Goal: Task Accomplishment & Management: Manage account settings

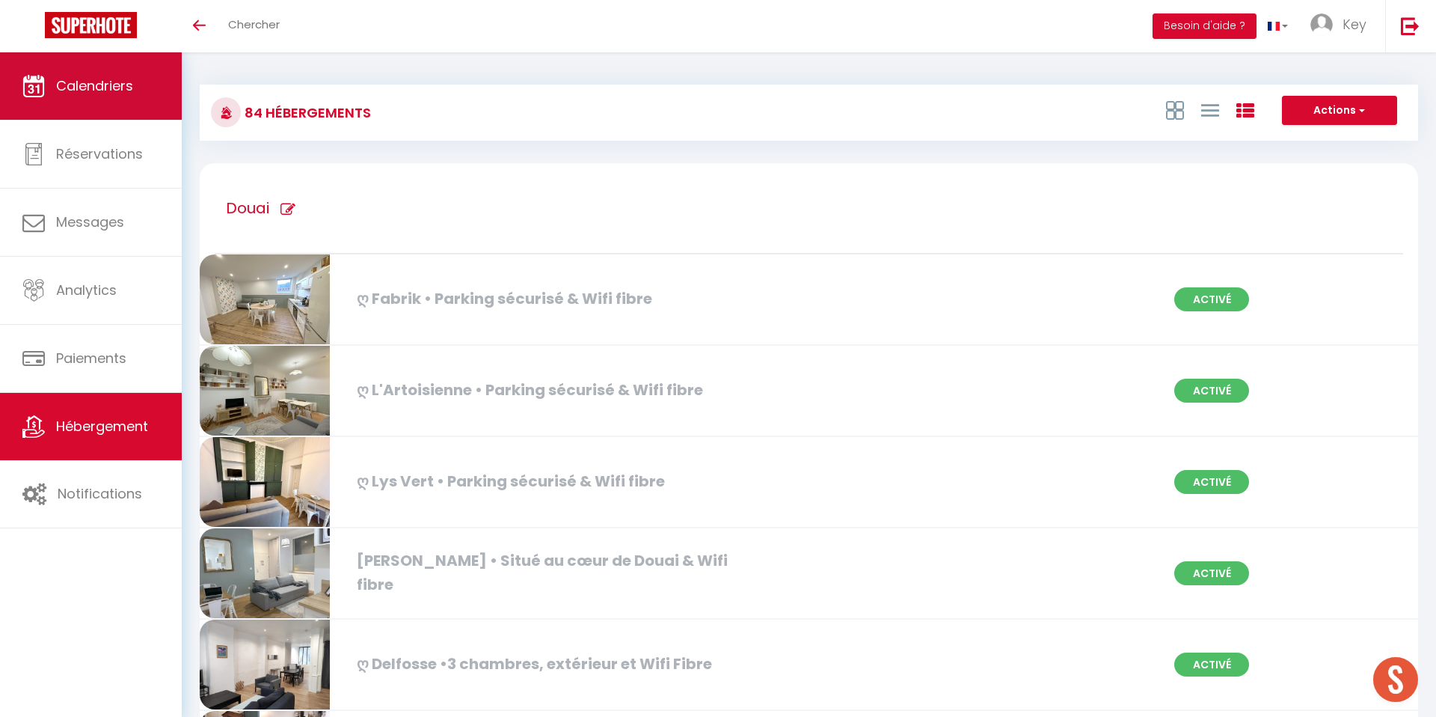
click at [148, 96] on link "Calendriers" at bounding box center [91, 85] width 182 height 67
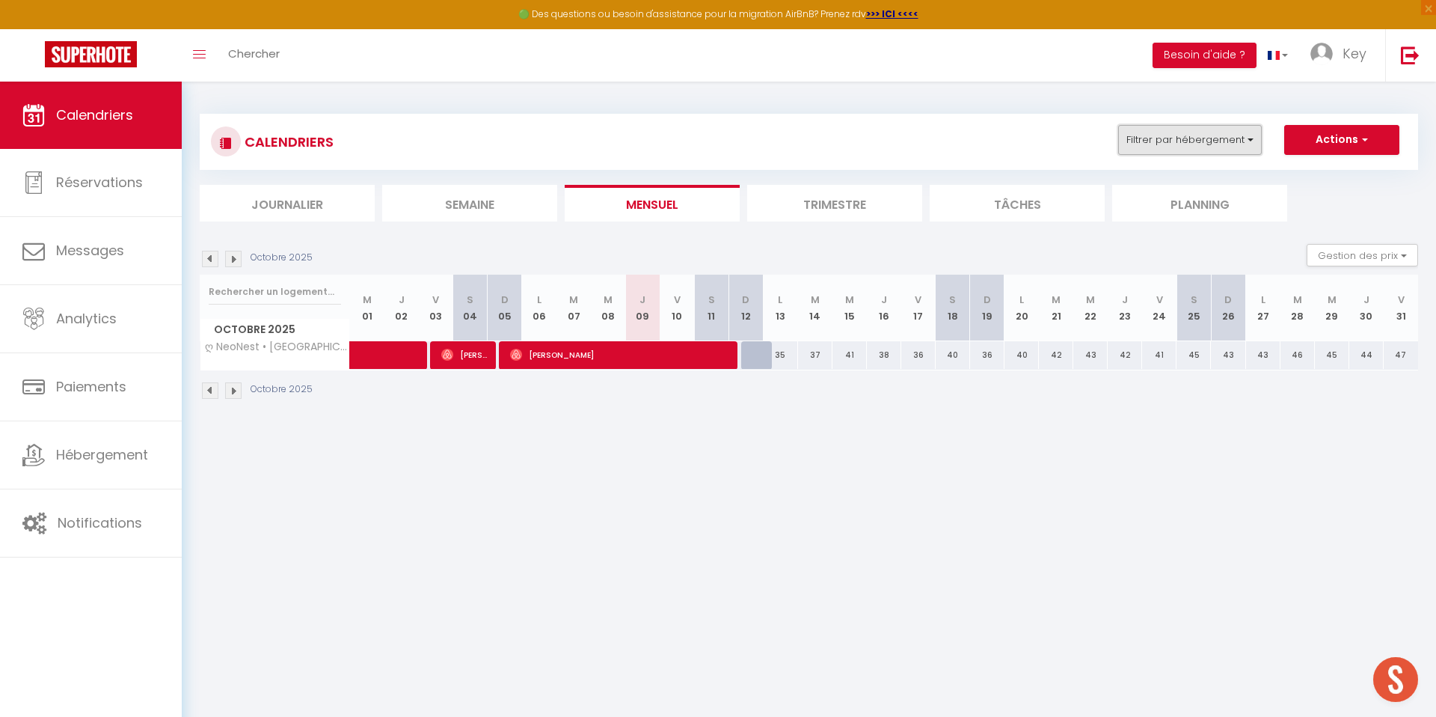
click at [1205, 141] on button "Filtrer par hébergement" at bounding box center [1191, 140] width 144 height 30
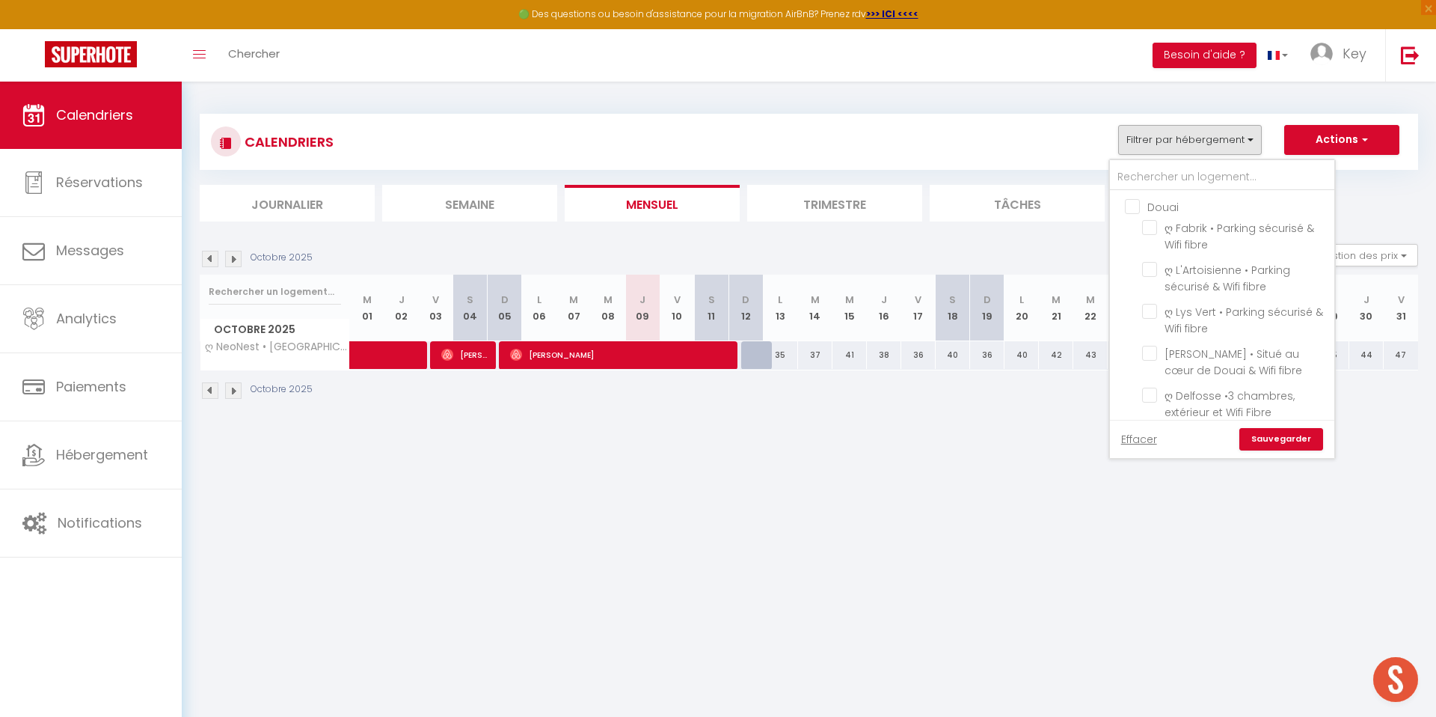
click at [1137, 204] on input "Douai" at bounding box center [1237, 205] width 224 height 15
checkbox input "true"
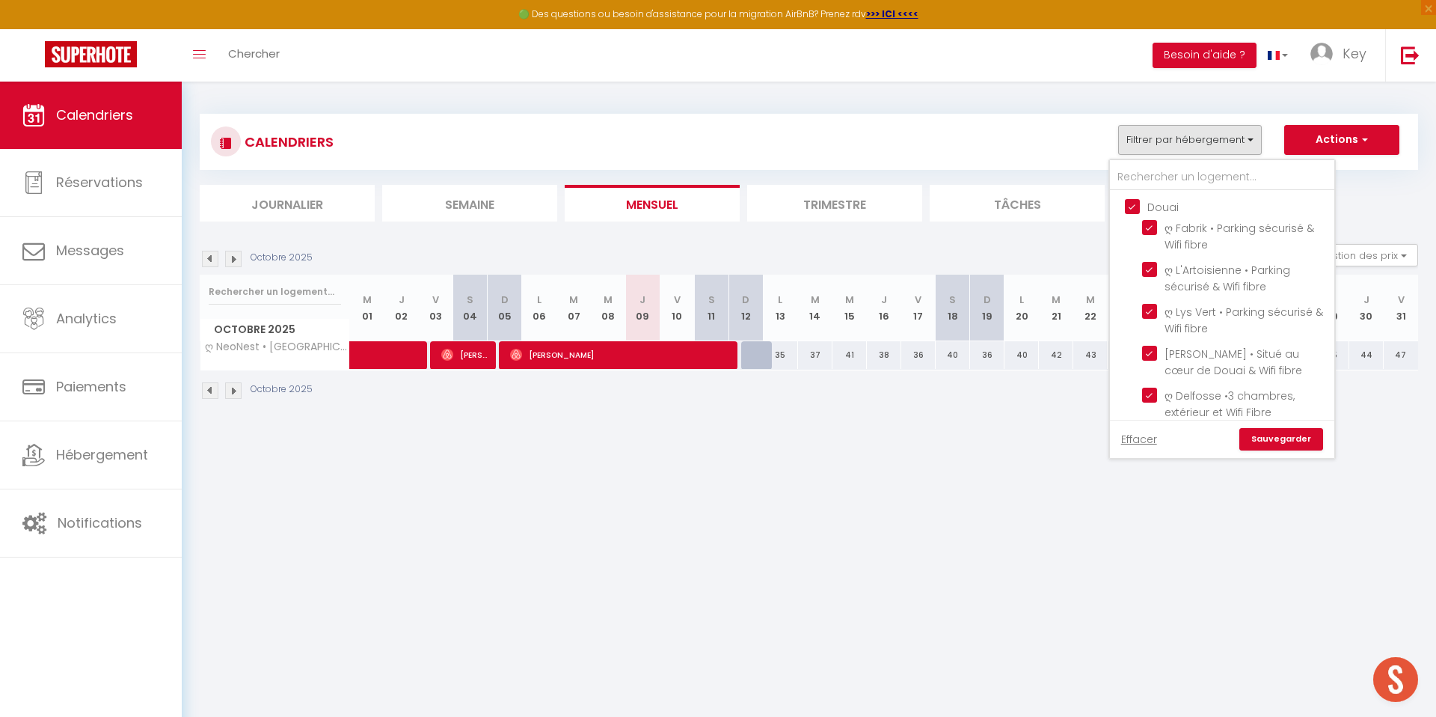
checkbox input "true"
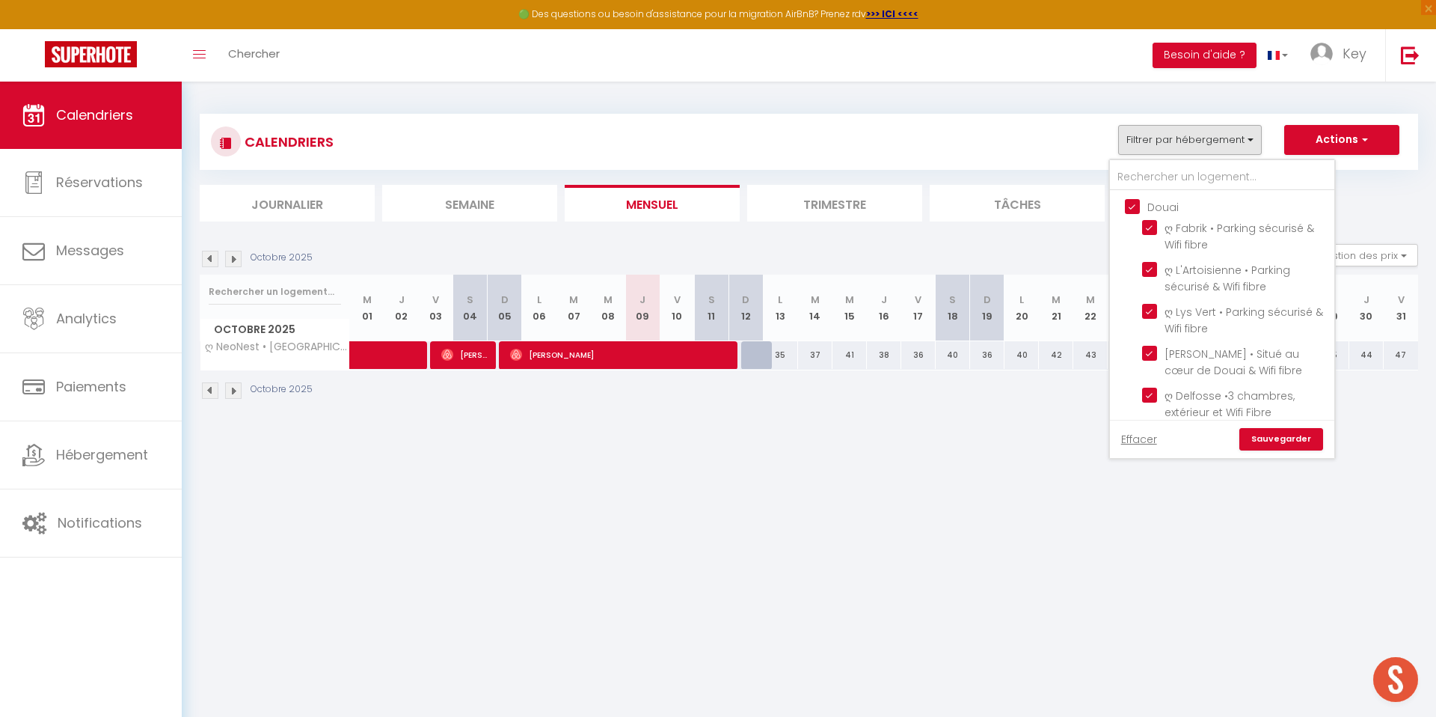
checkbox input "true"
checkbox input "false"
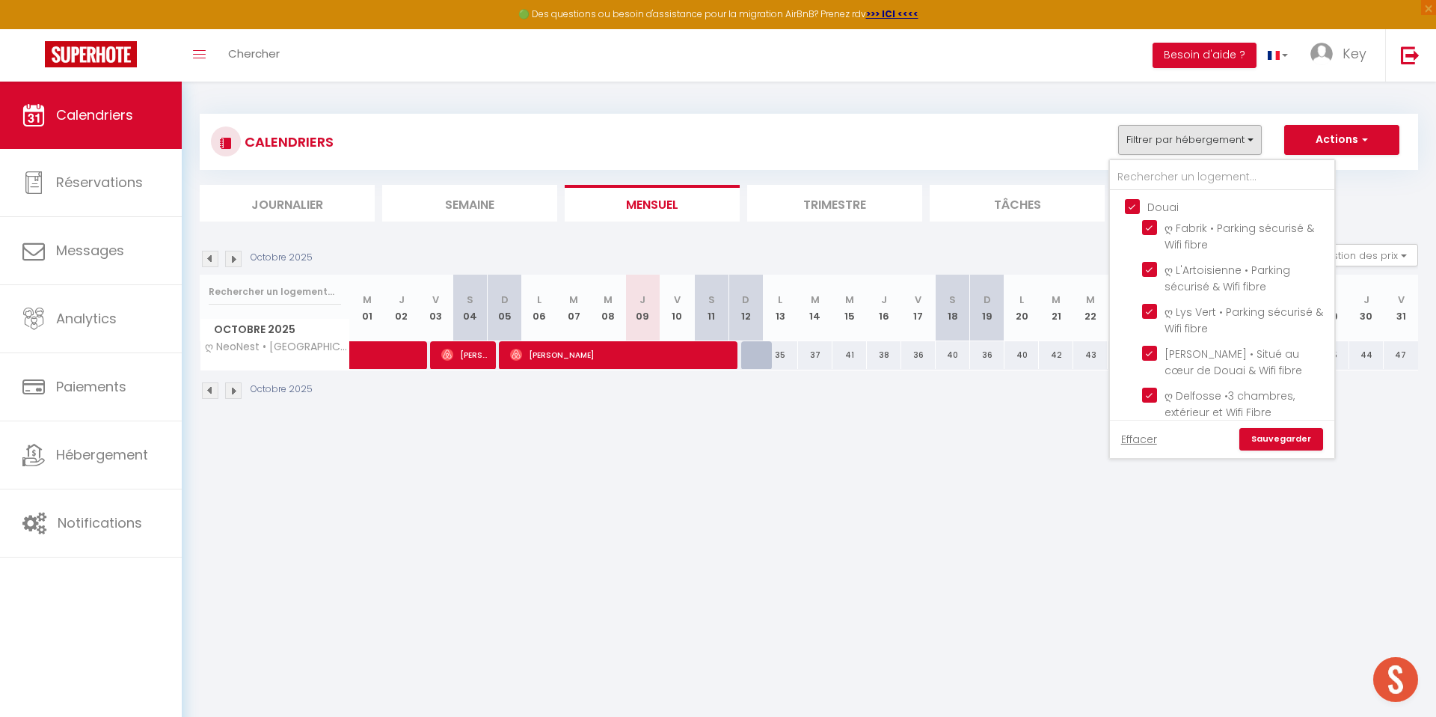
checkbox input "false"
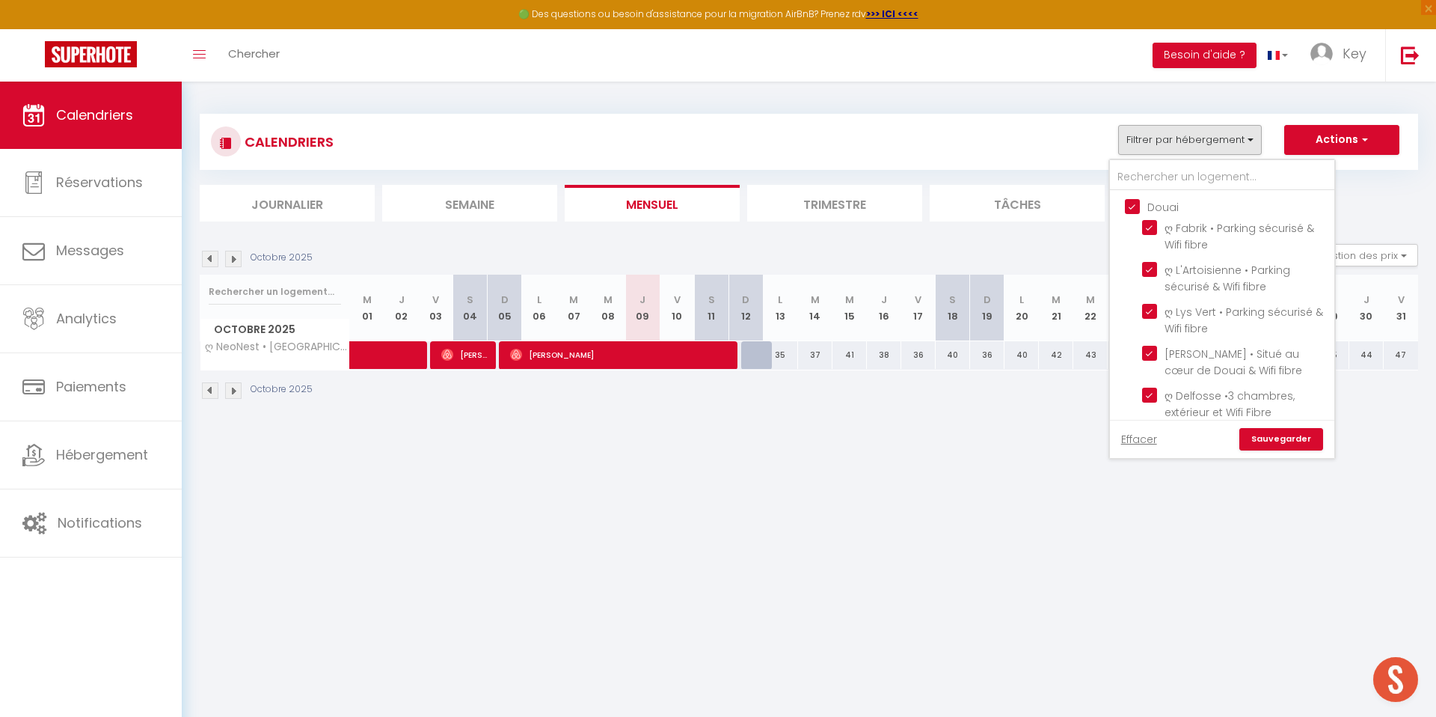
checkbox input "false"
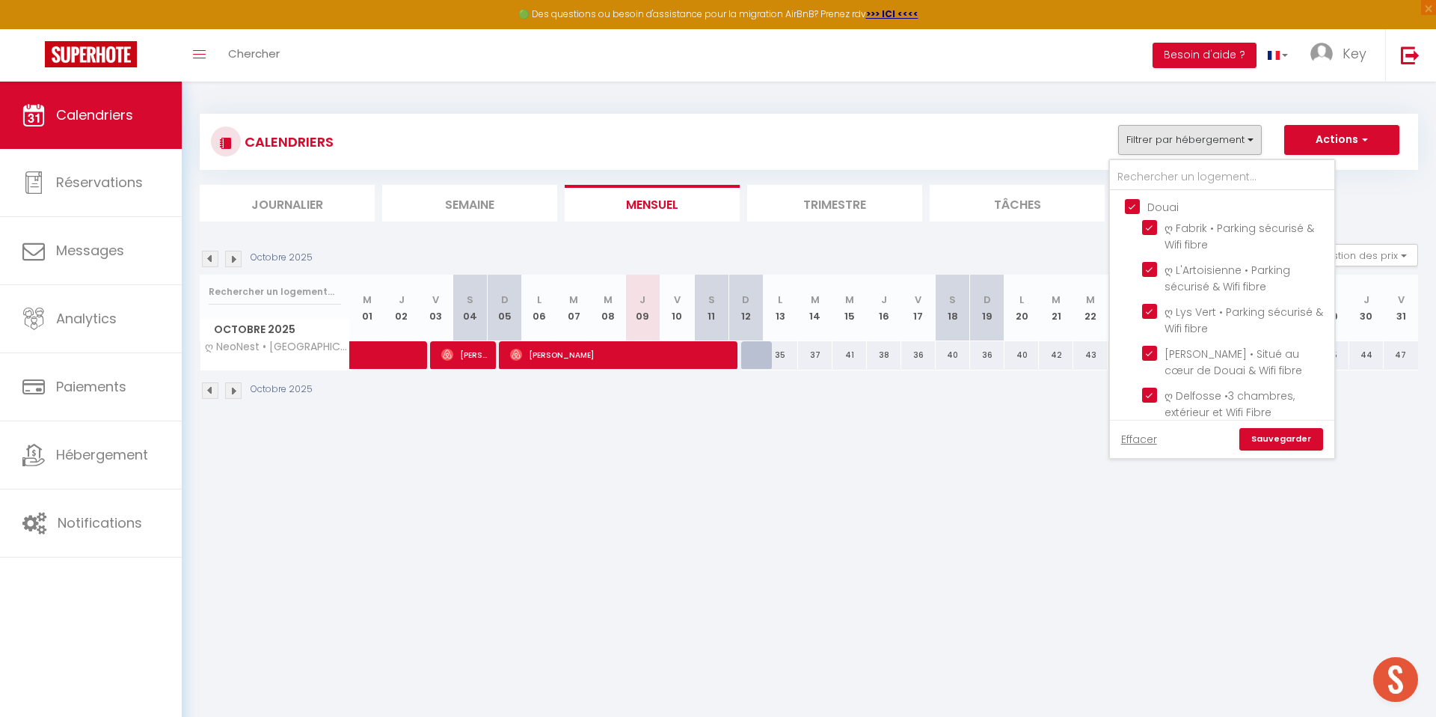
checkbox input "false"
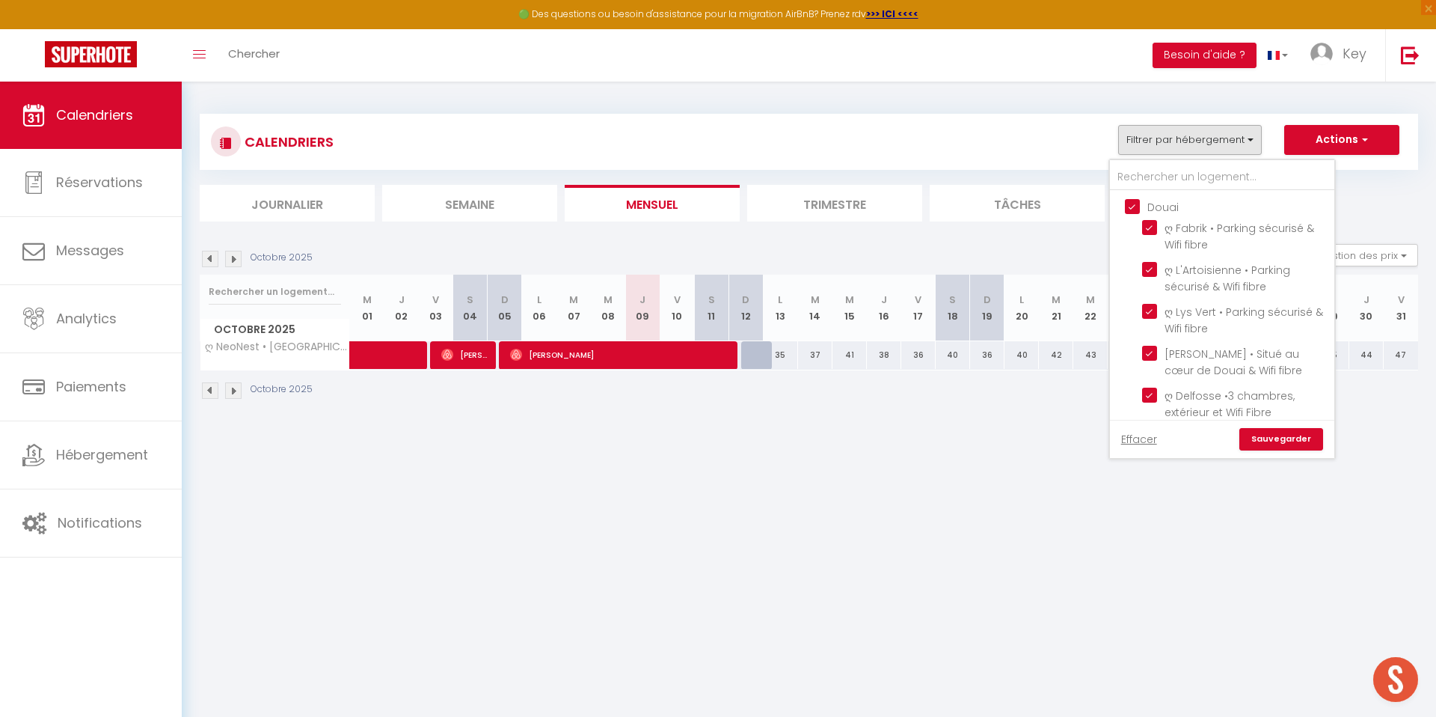
checkbox input "false"
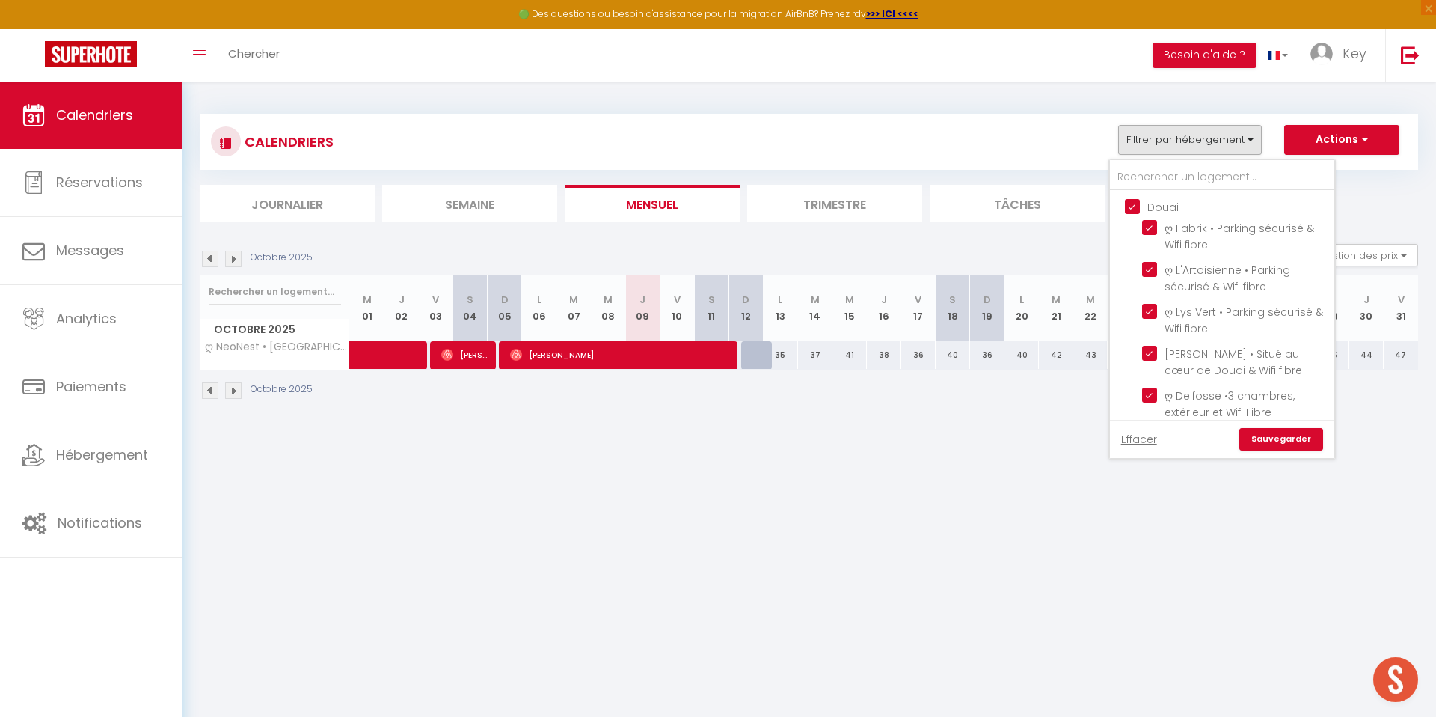
checkbox input "false"
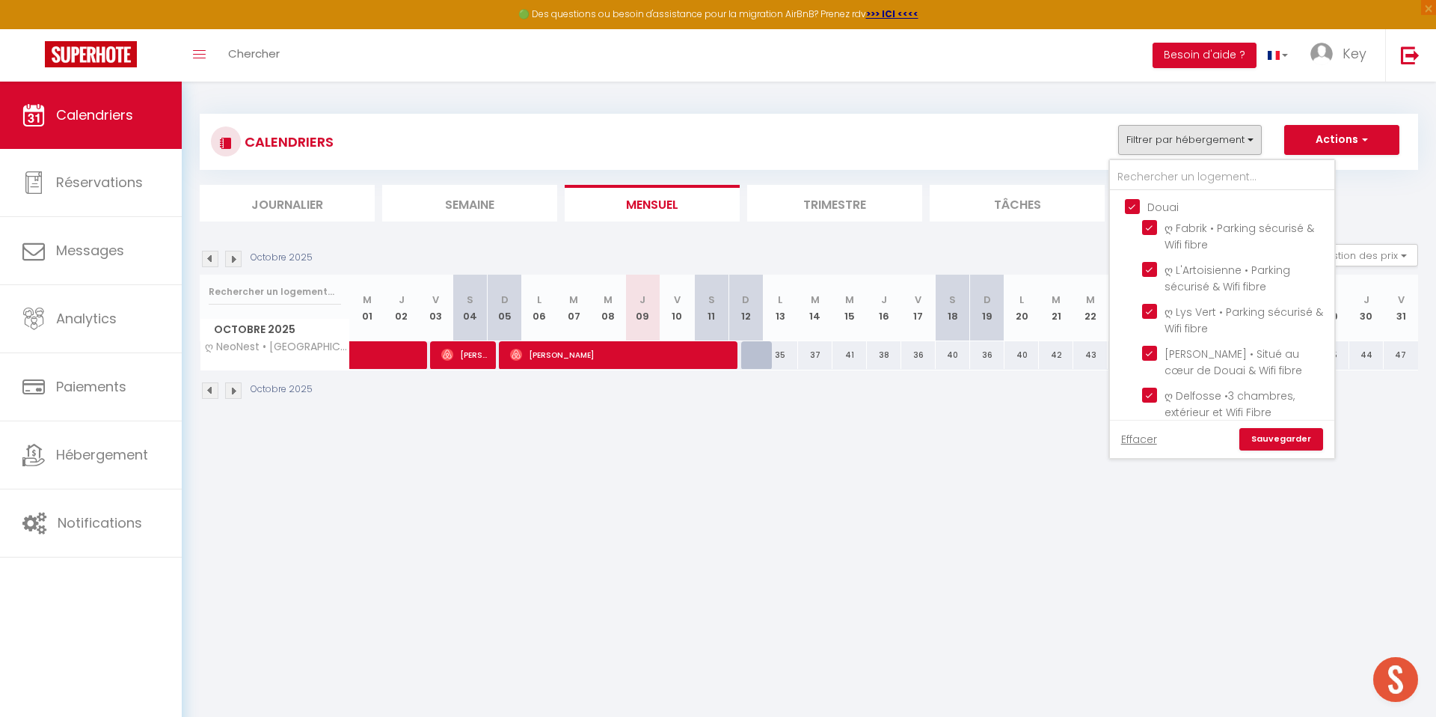
checkbox input "false"
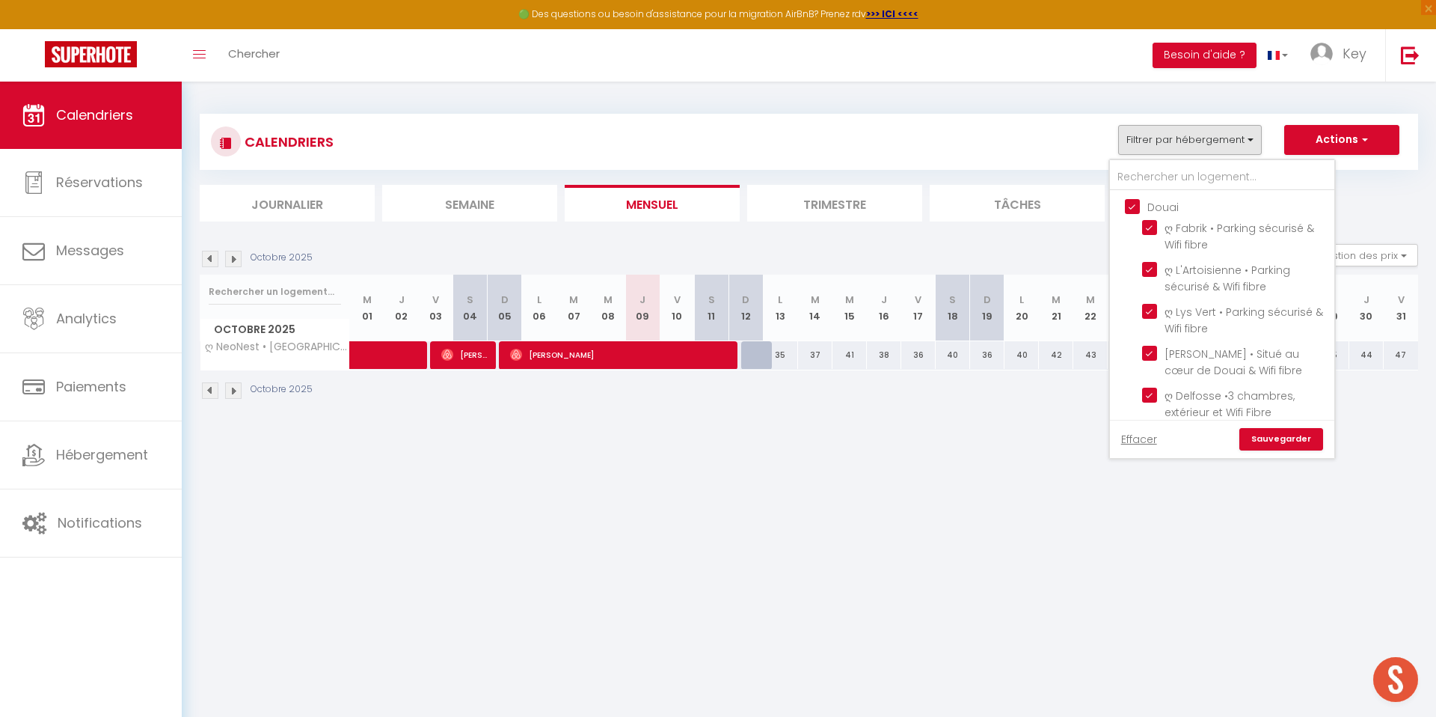
checkbox input "false"
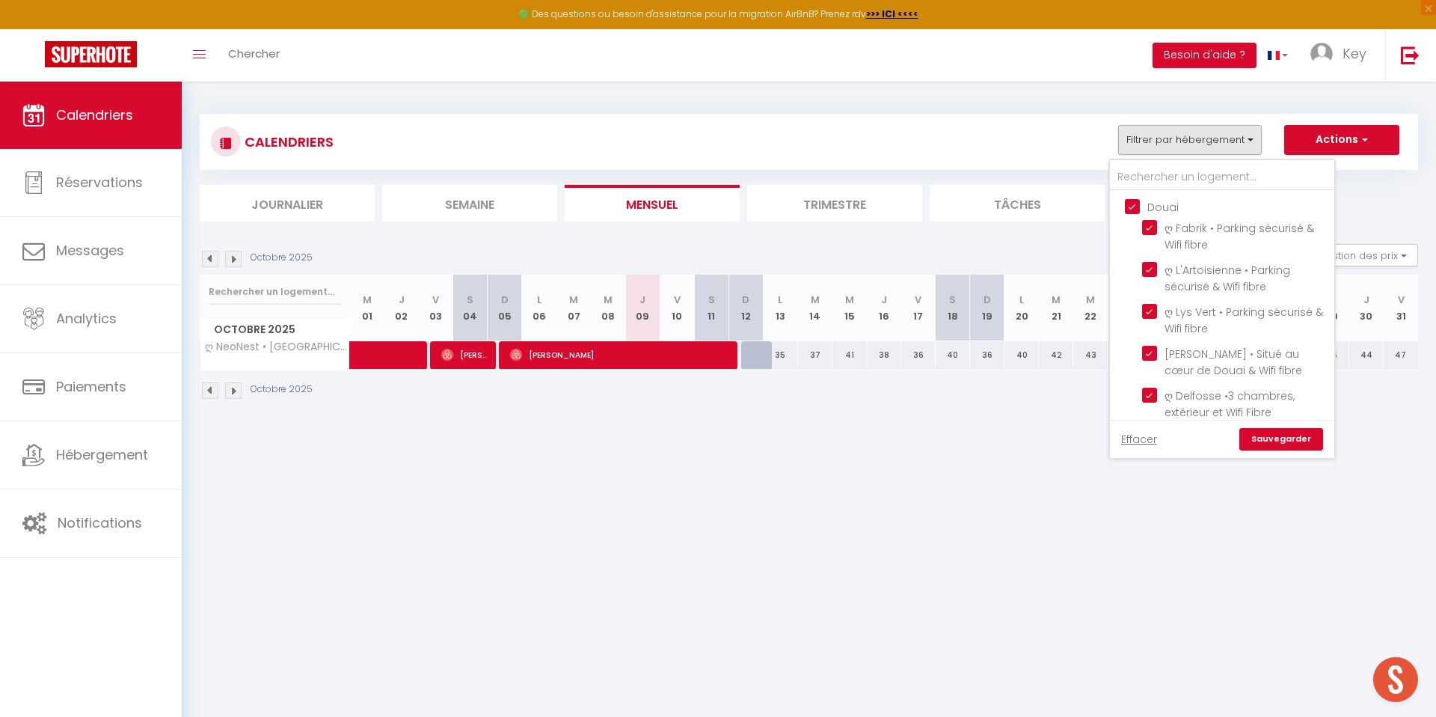
checkbox input "false"
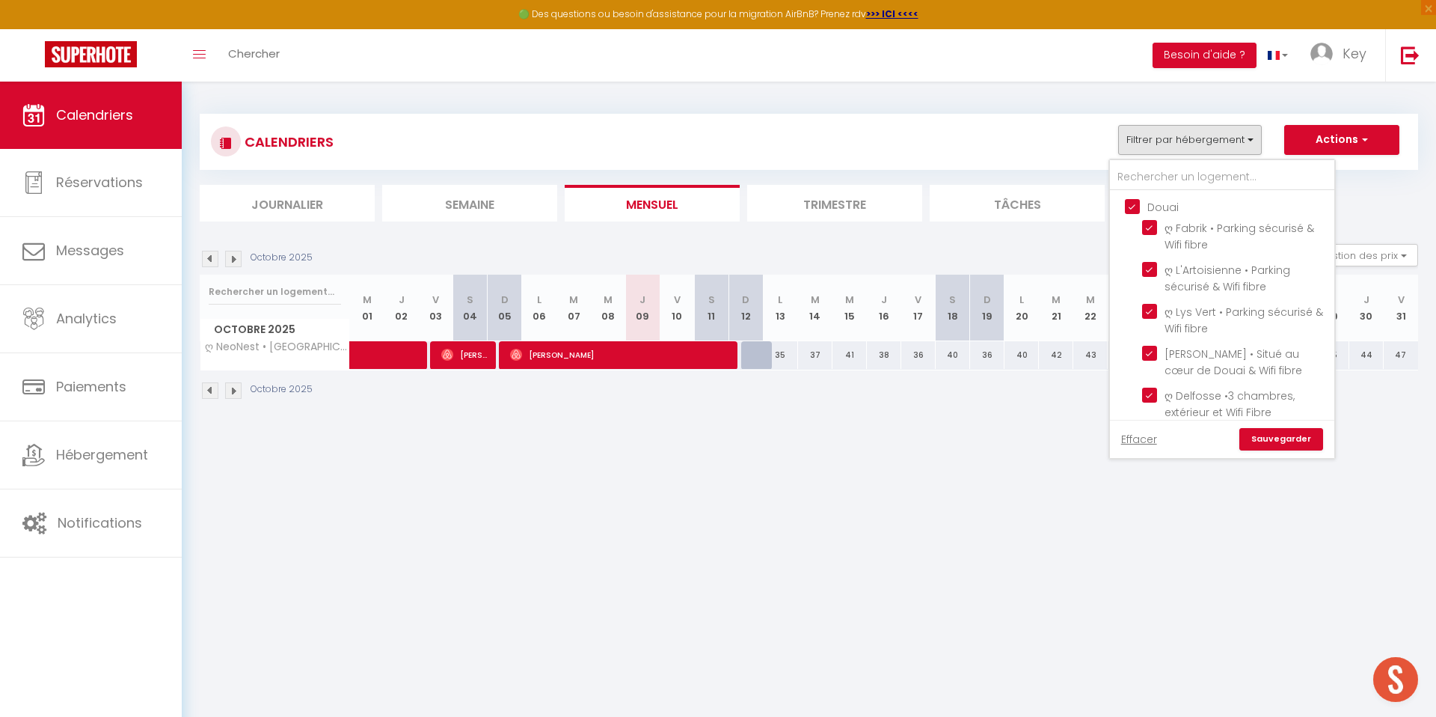
checkbox input "false"
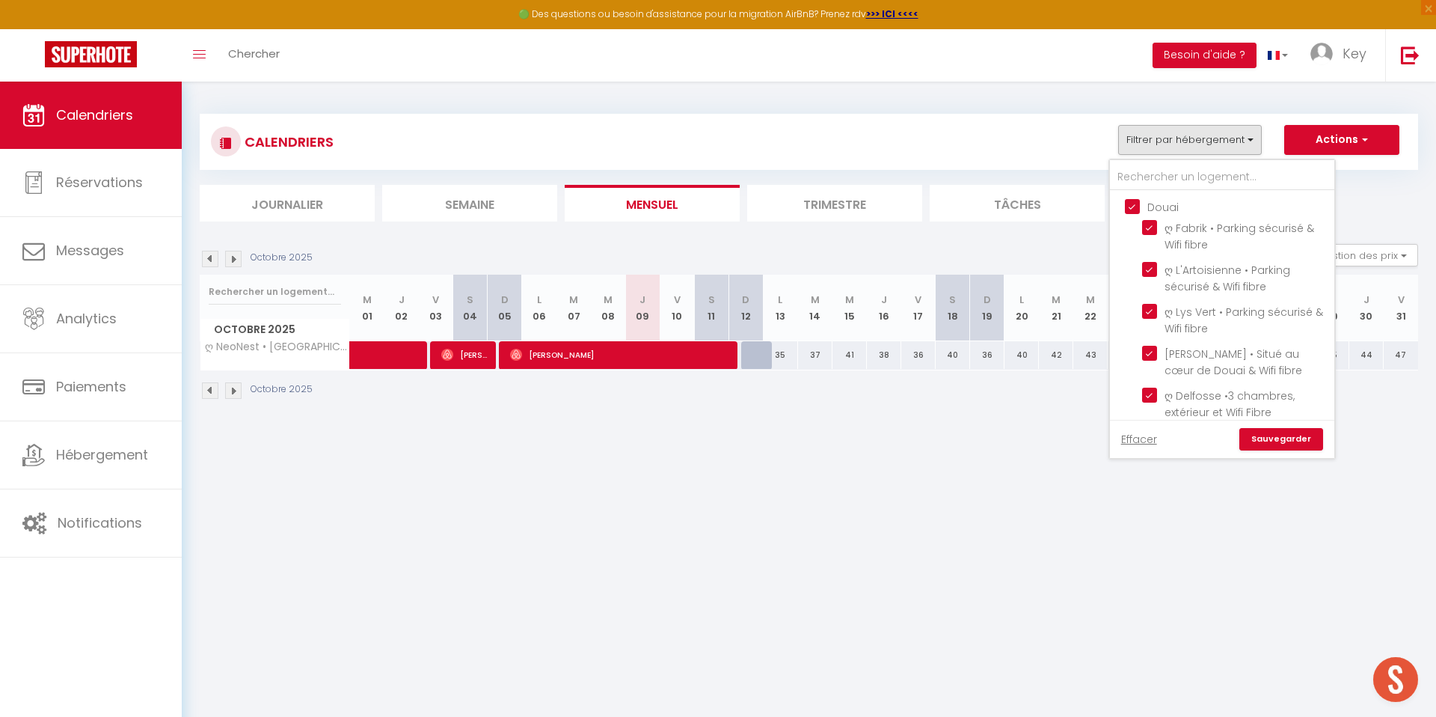
checkbox input "false"
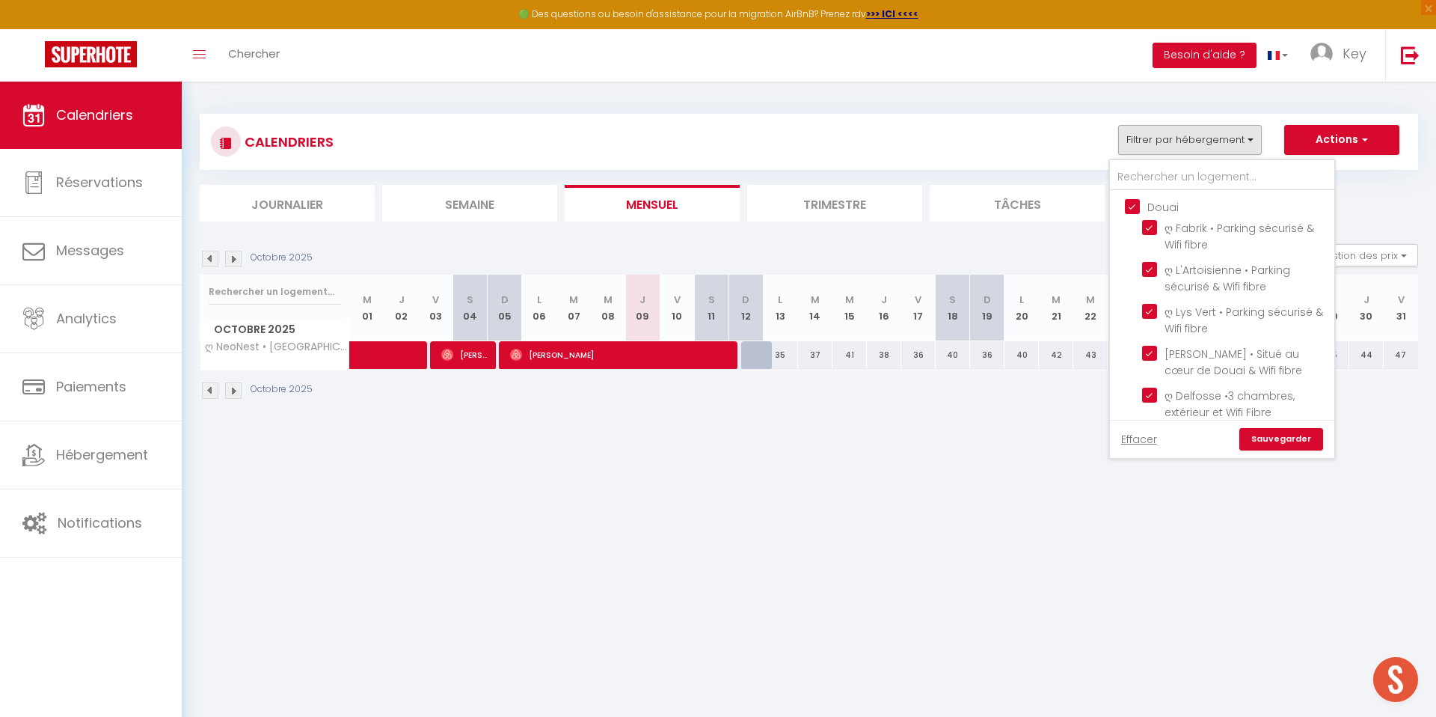
checkbox input "false"
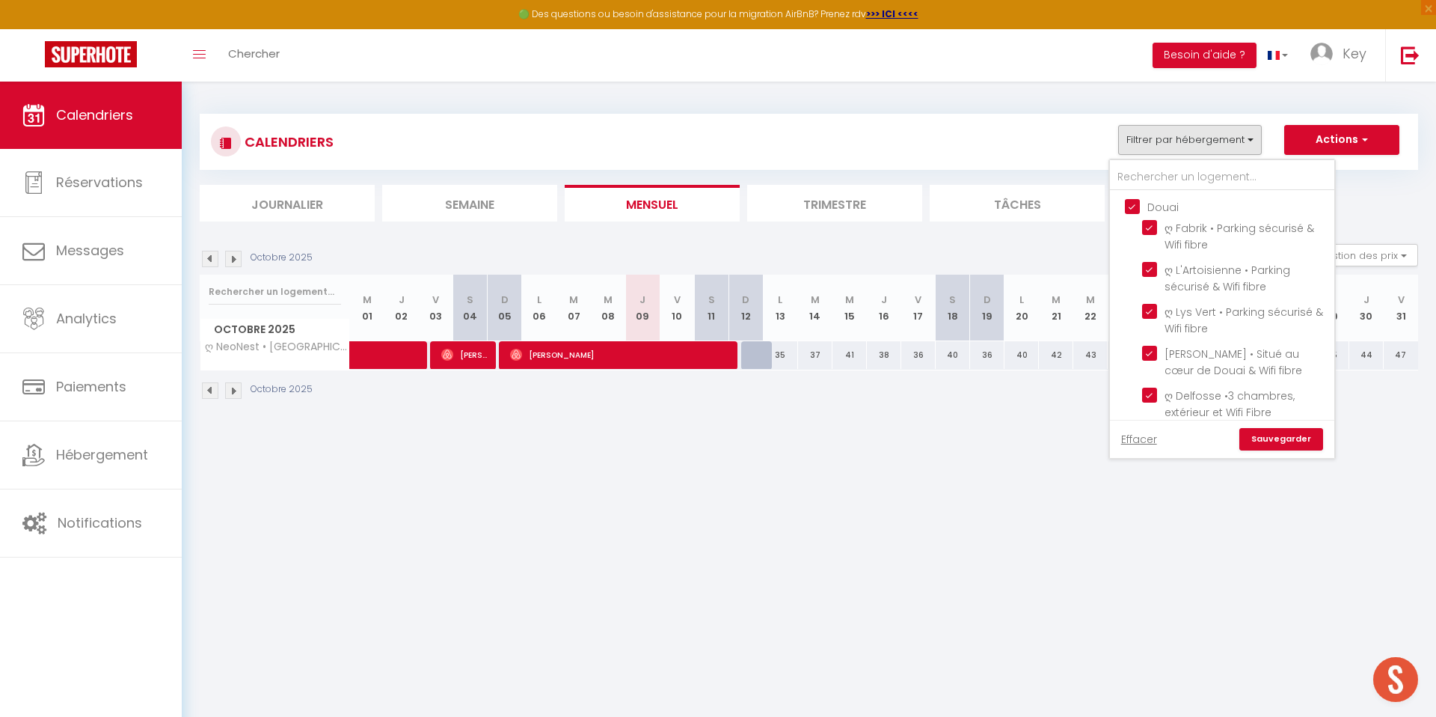
checkbox input "false"
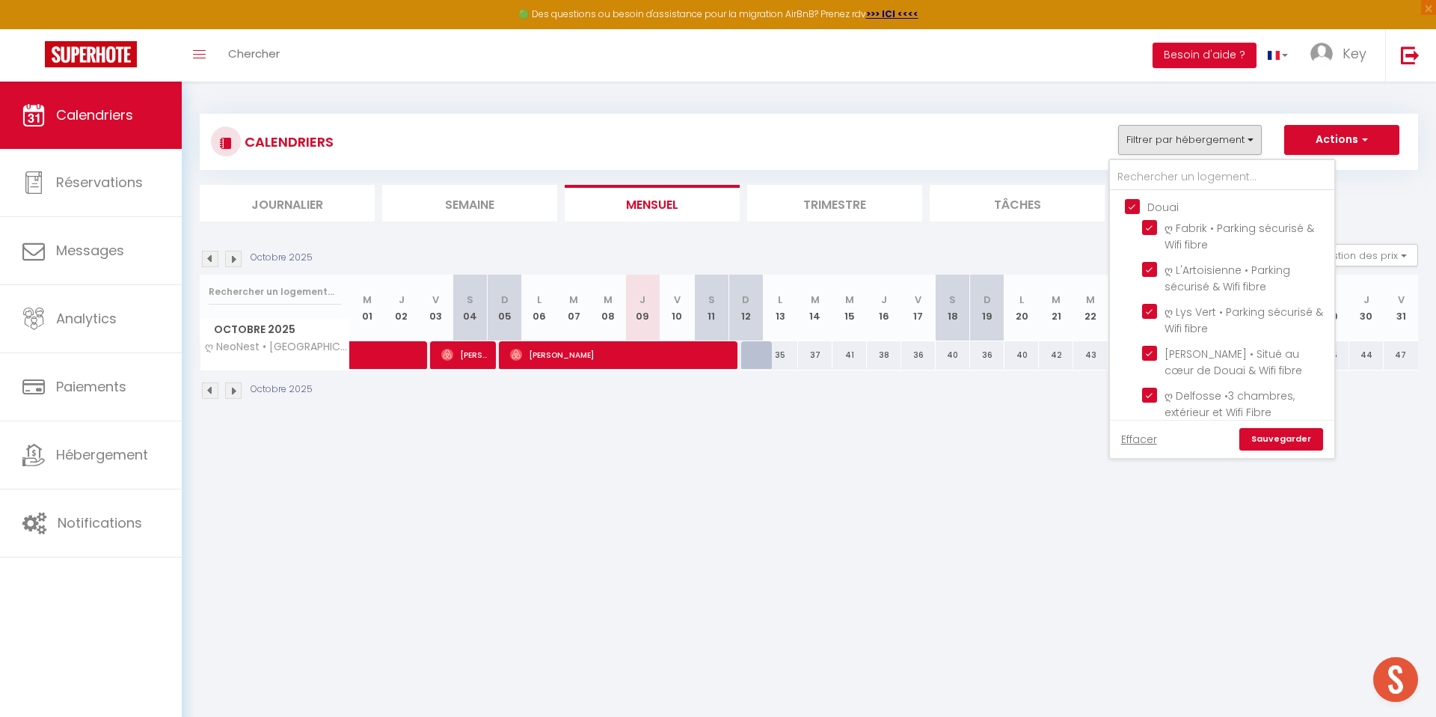
checkbox input "false"
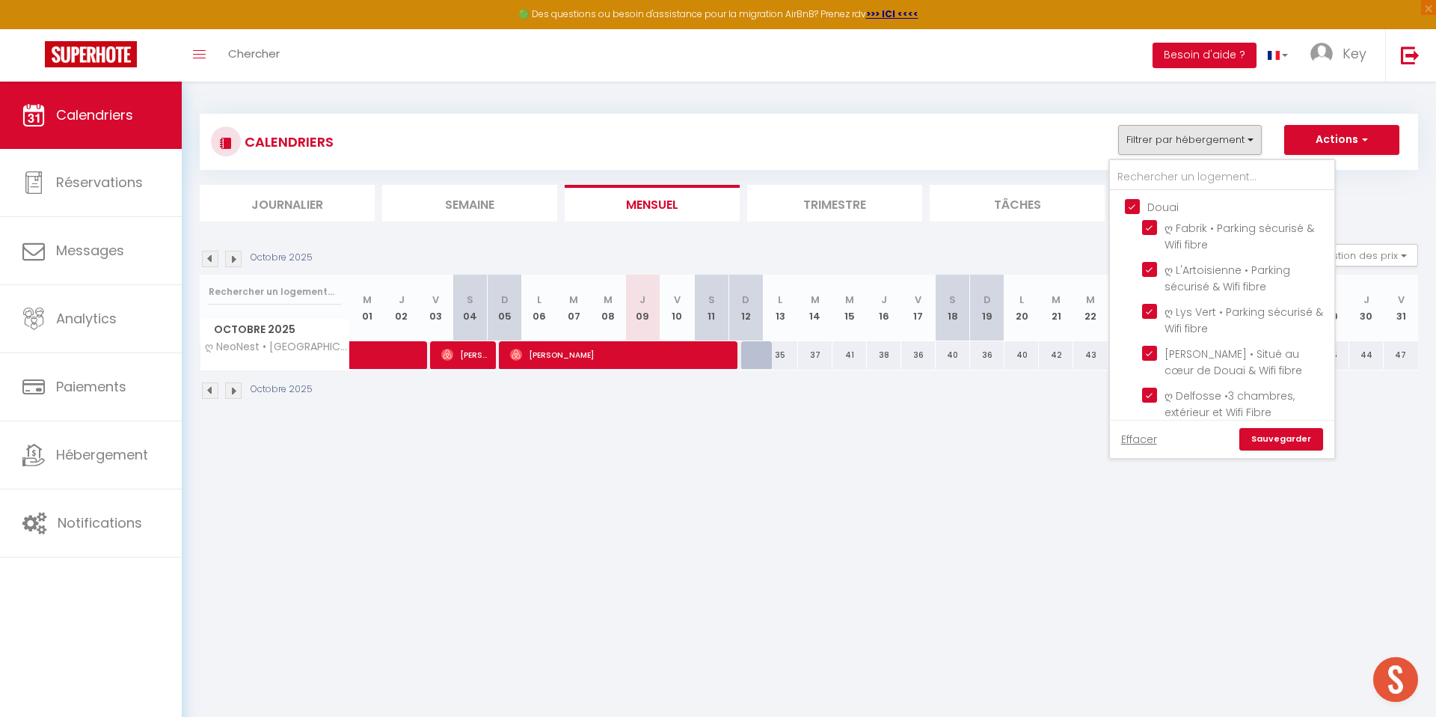
checkbox input "false"
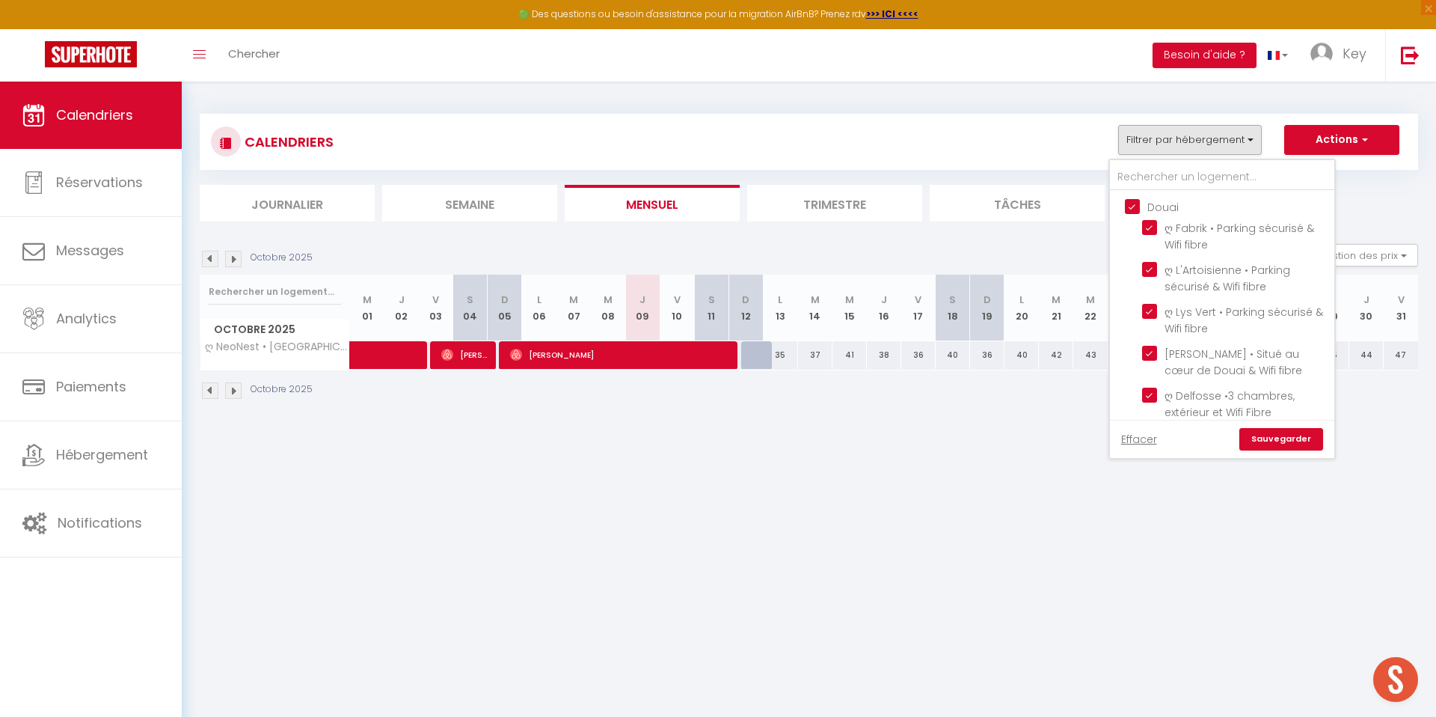
click at [1137, 204] on input "Douai" at bounding box center [1237, 205] width 224 height 15
checkbox input "false"
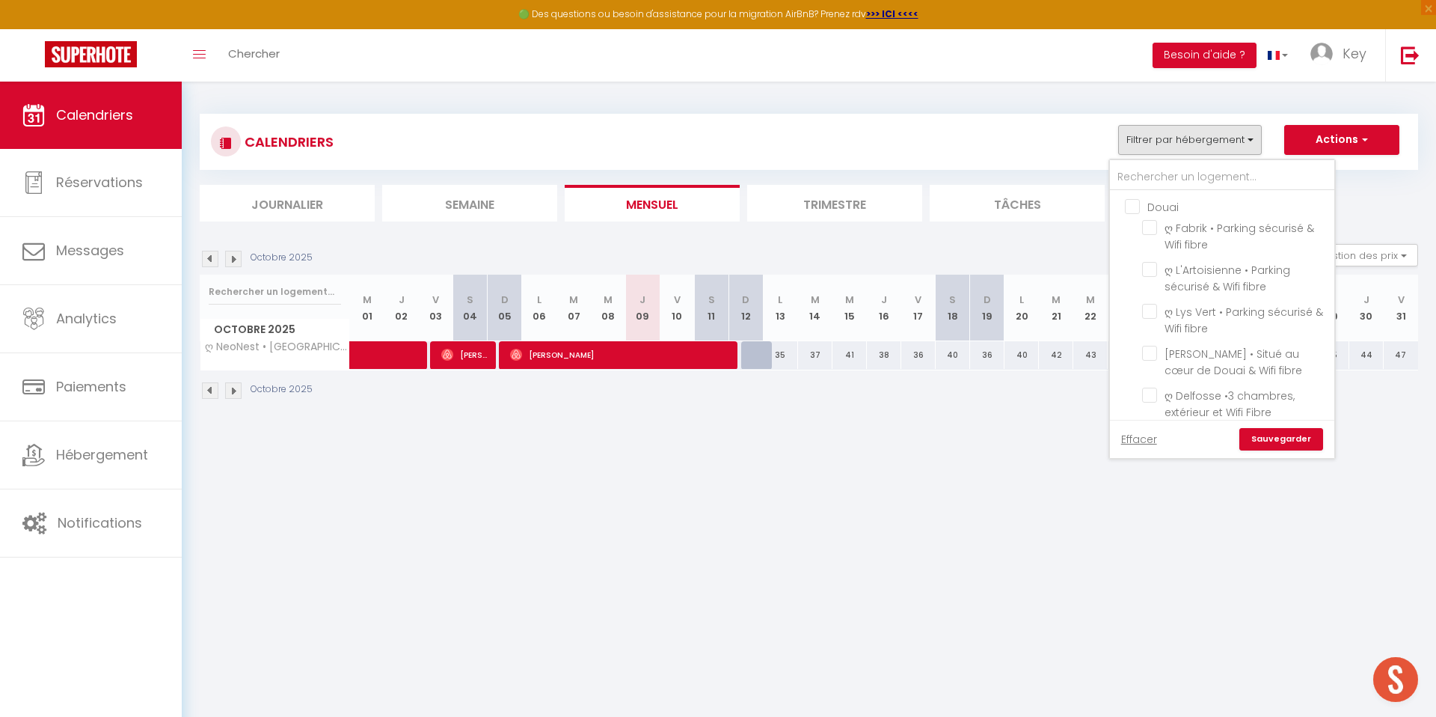
checkbox input "false"
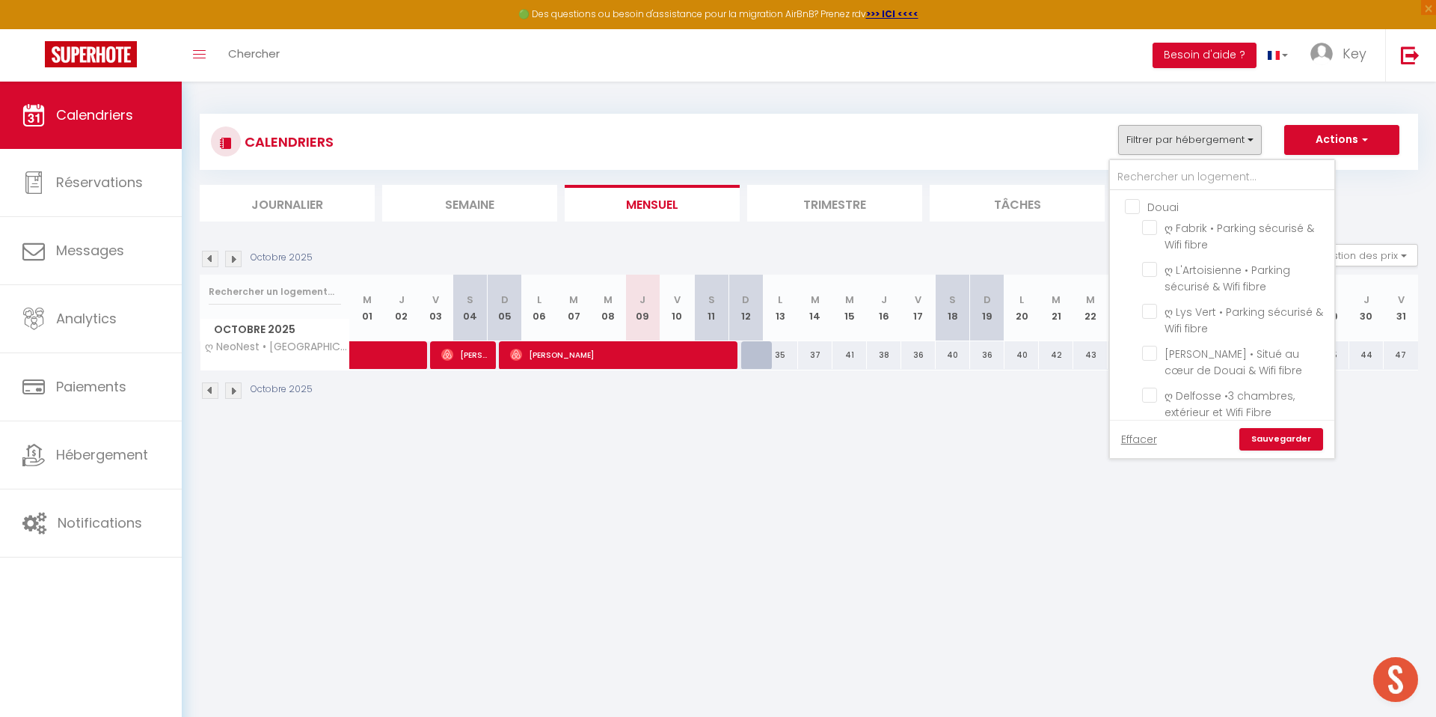
checkbox input "false"
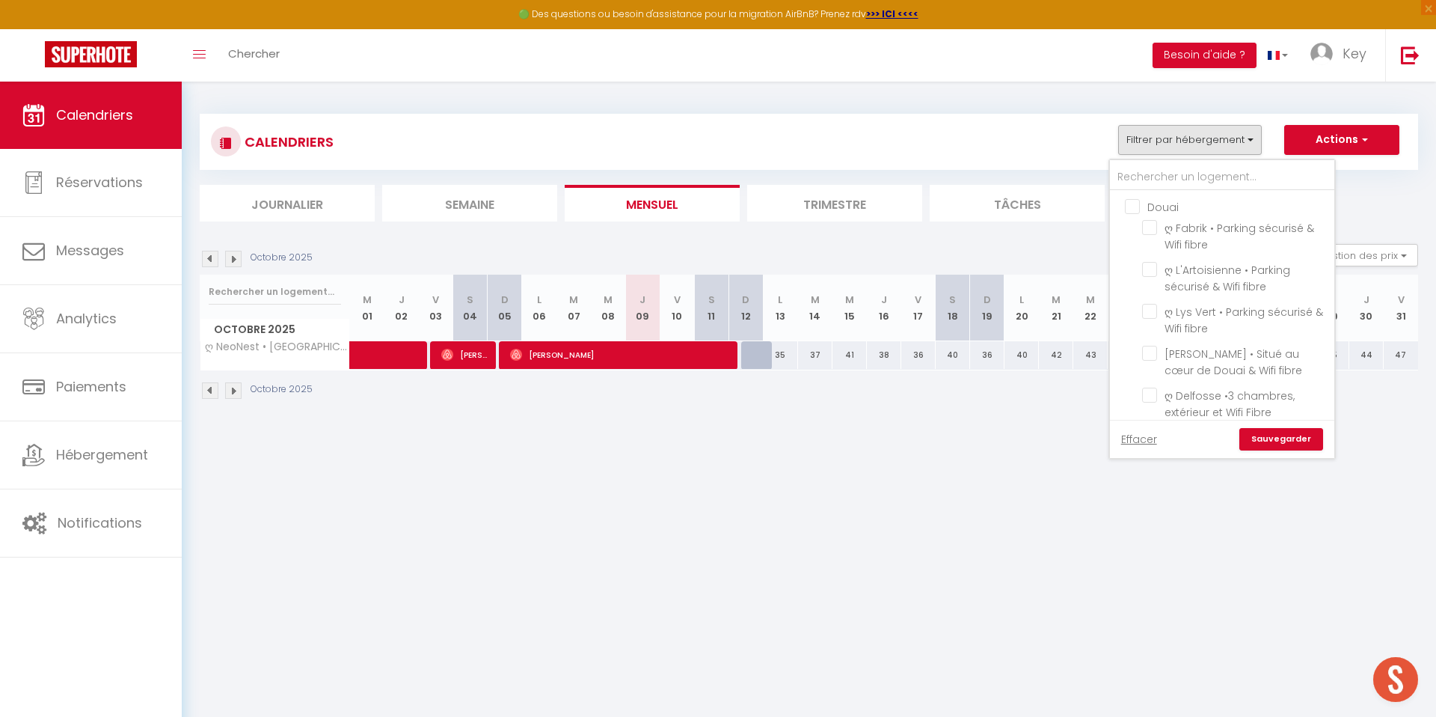
checkbox input "false"
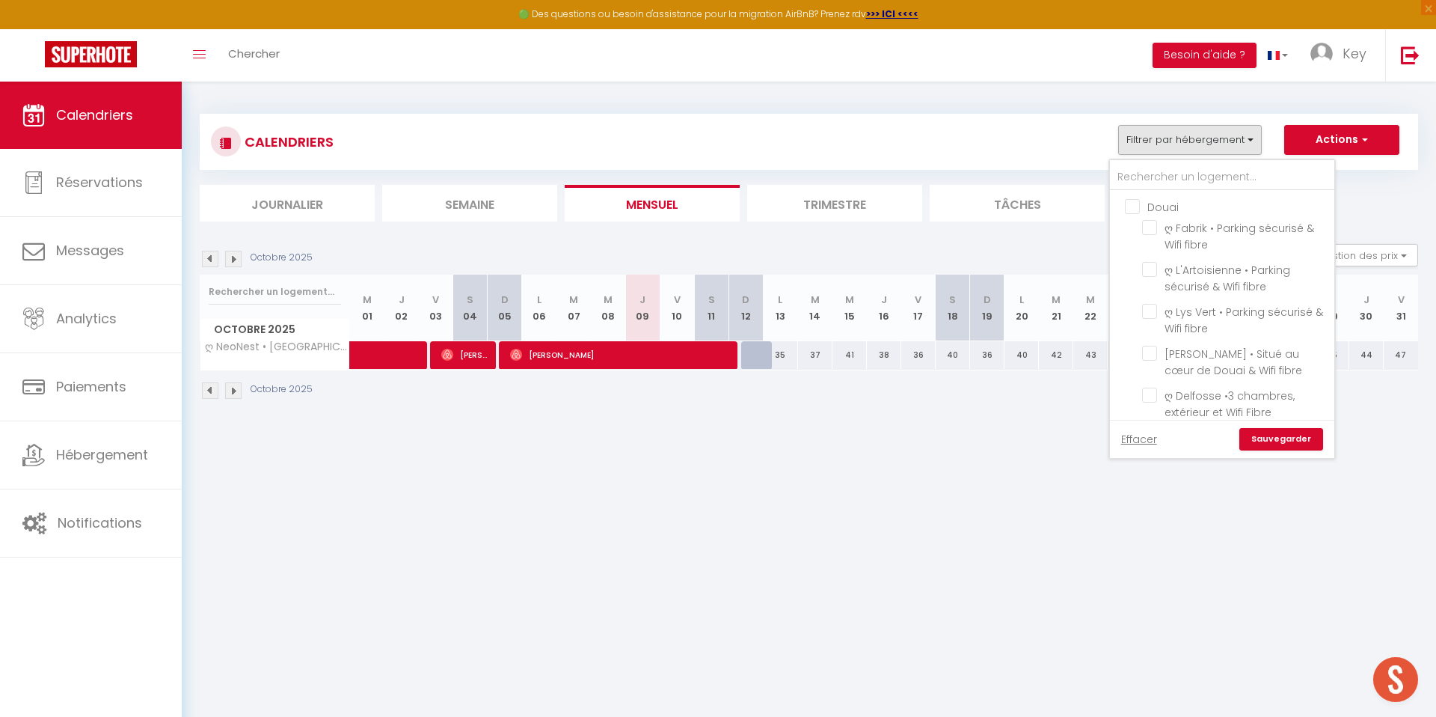
checkbox input "false"
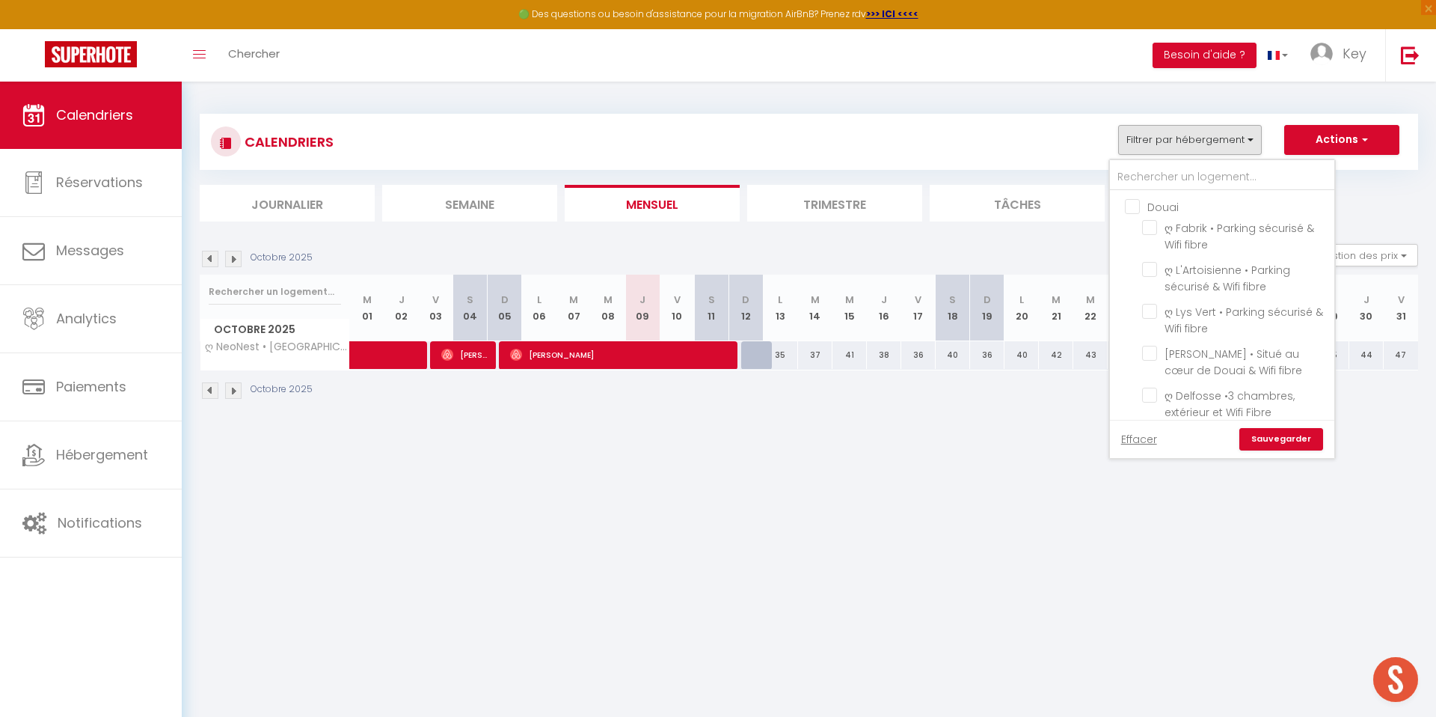
checkbox input "false"
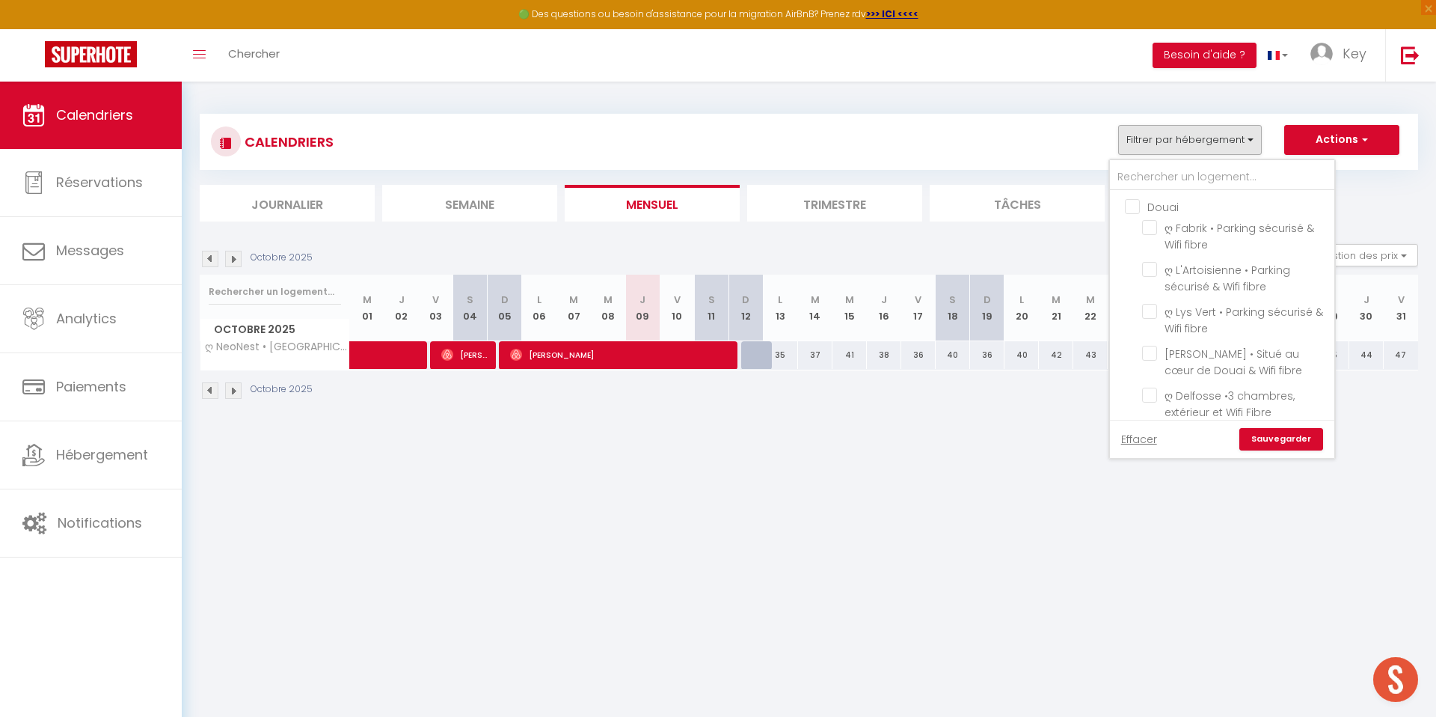
checkbox input "false"
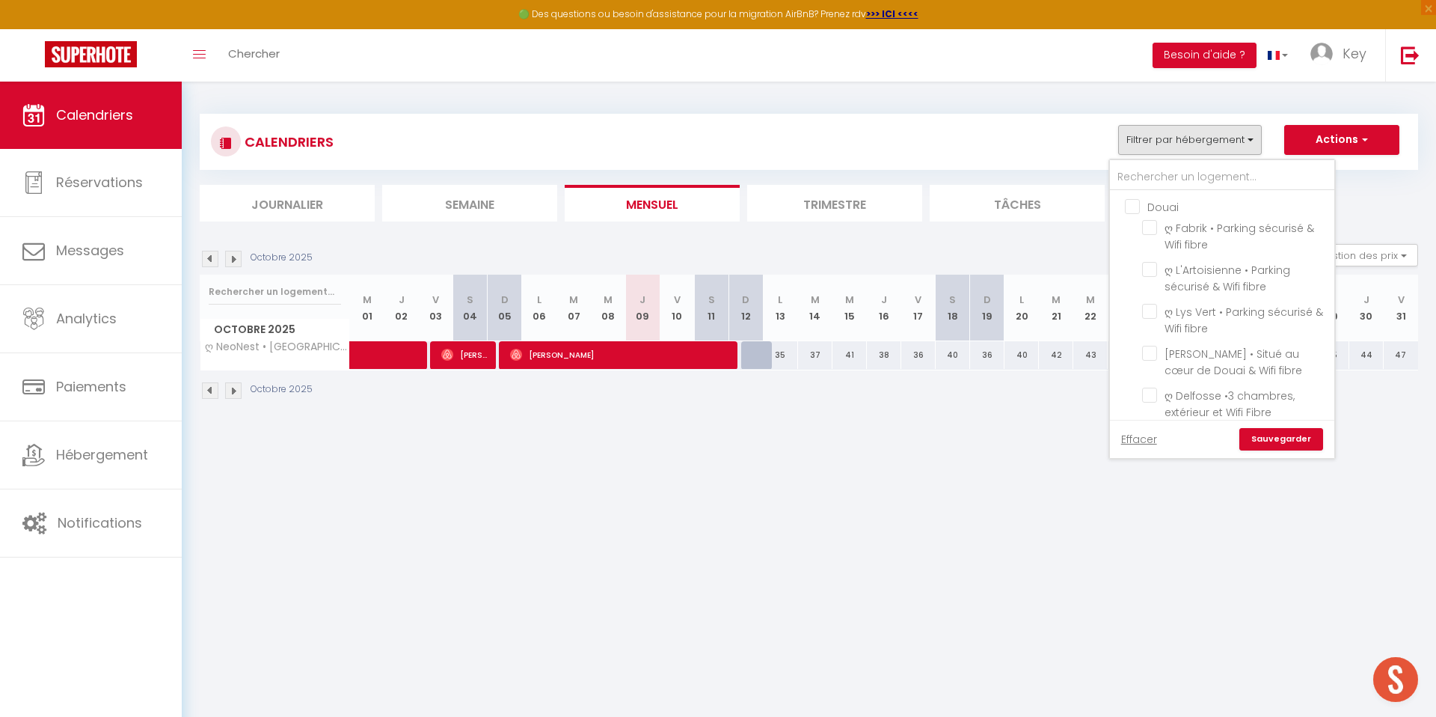
checkbox input "false"
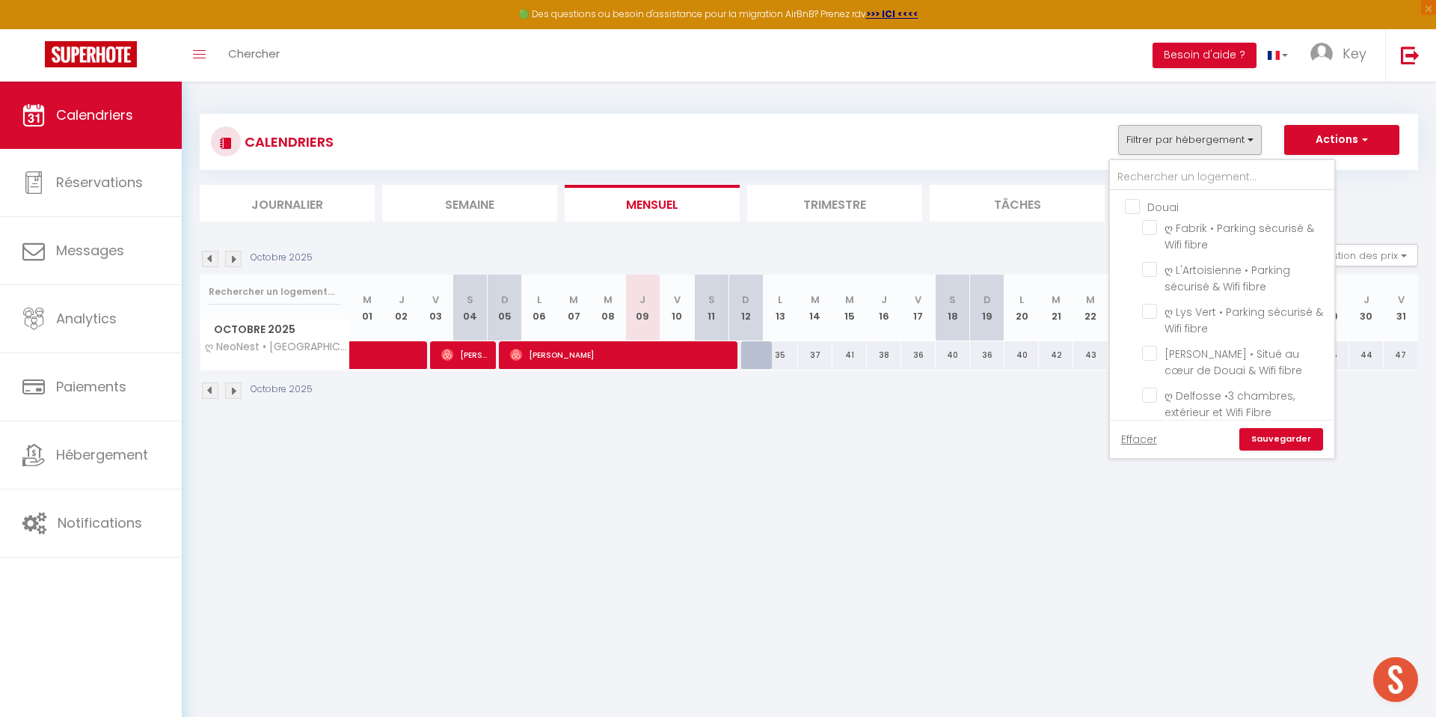
checkbox input "false"
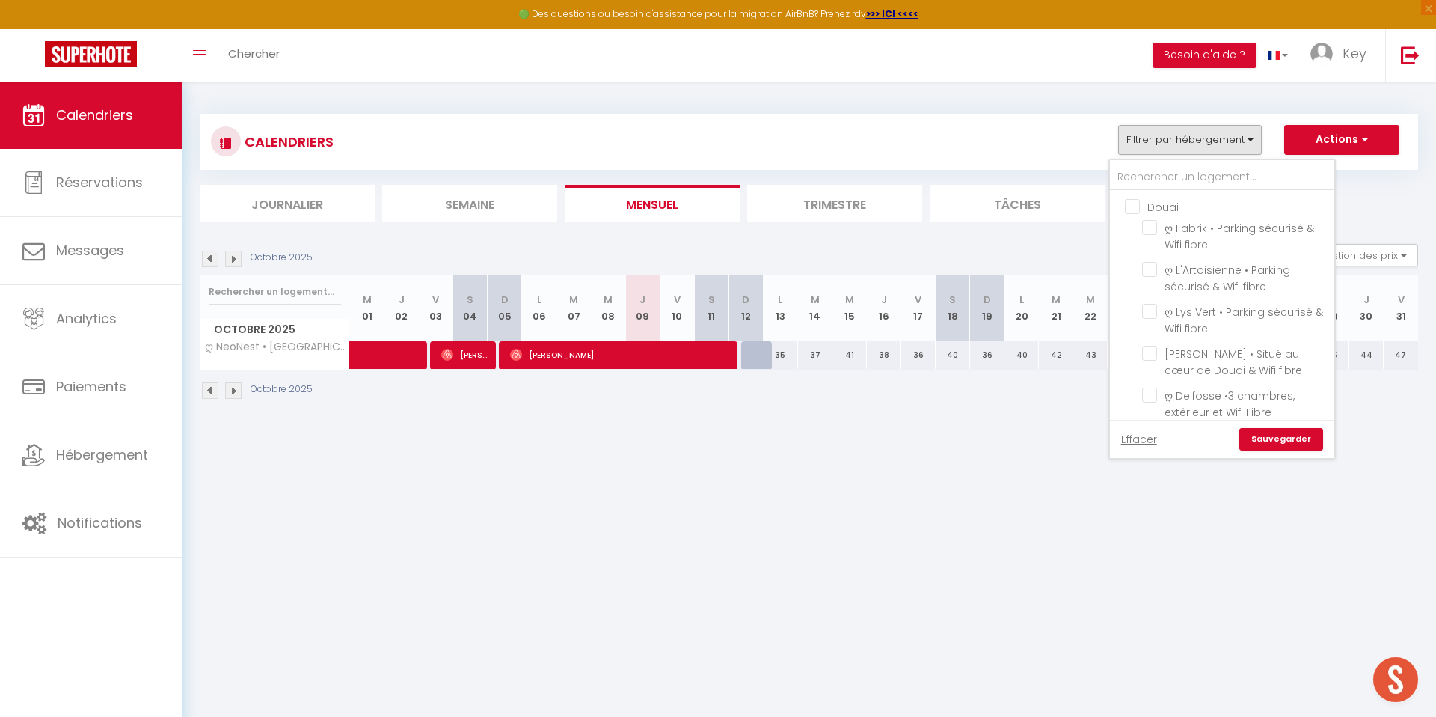
checkbox input "false"
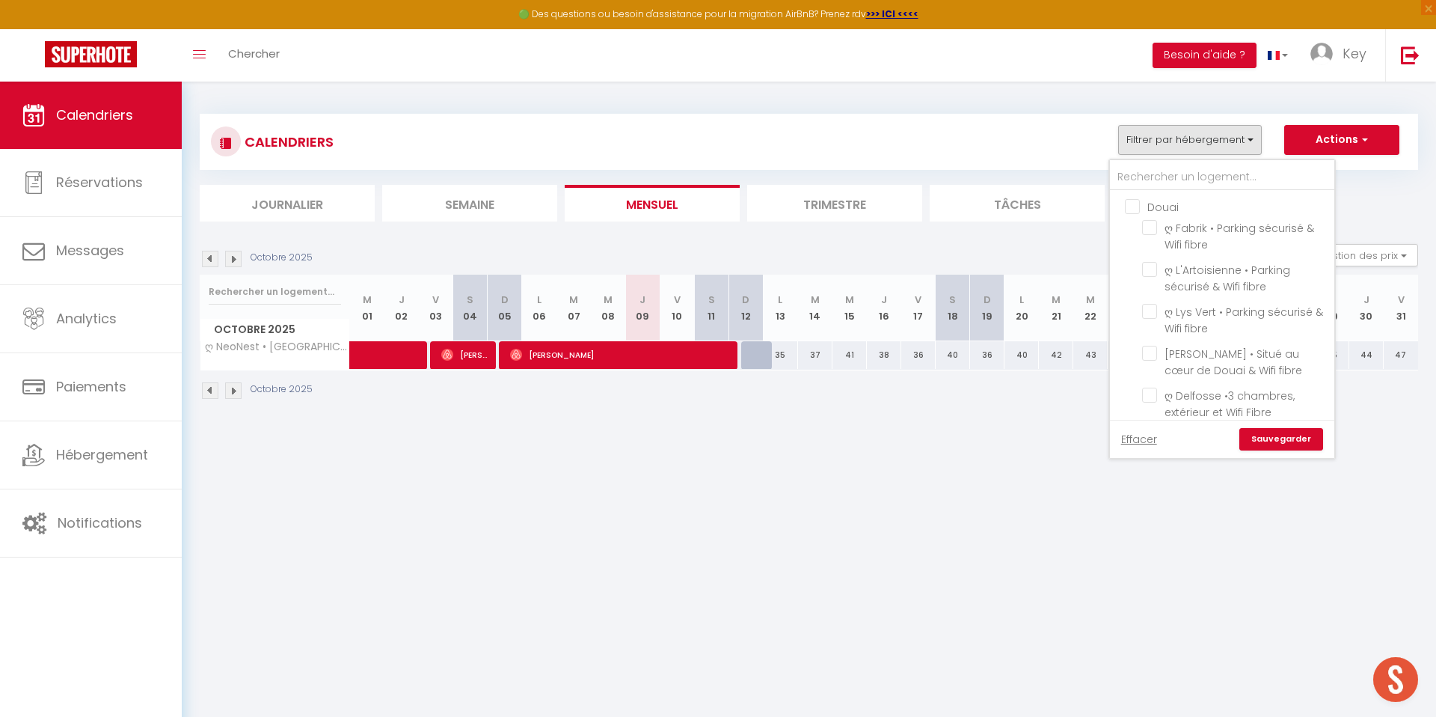
checkbox input "false"
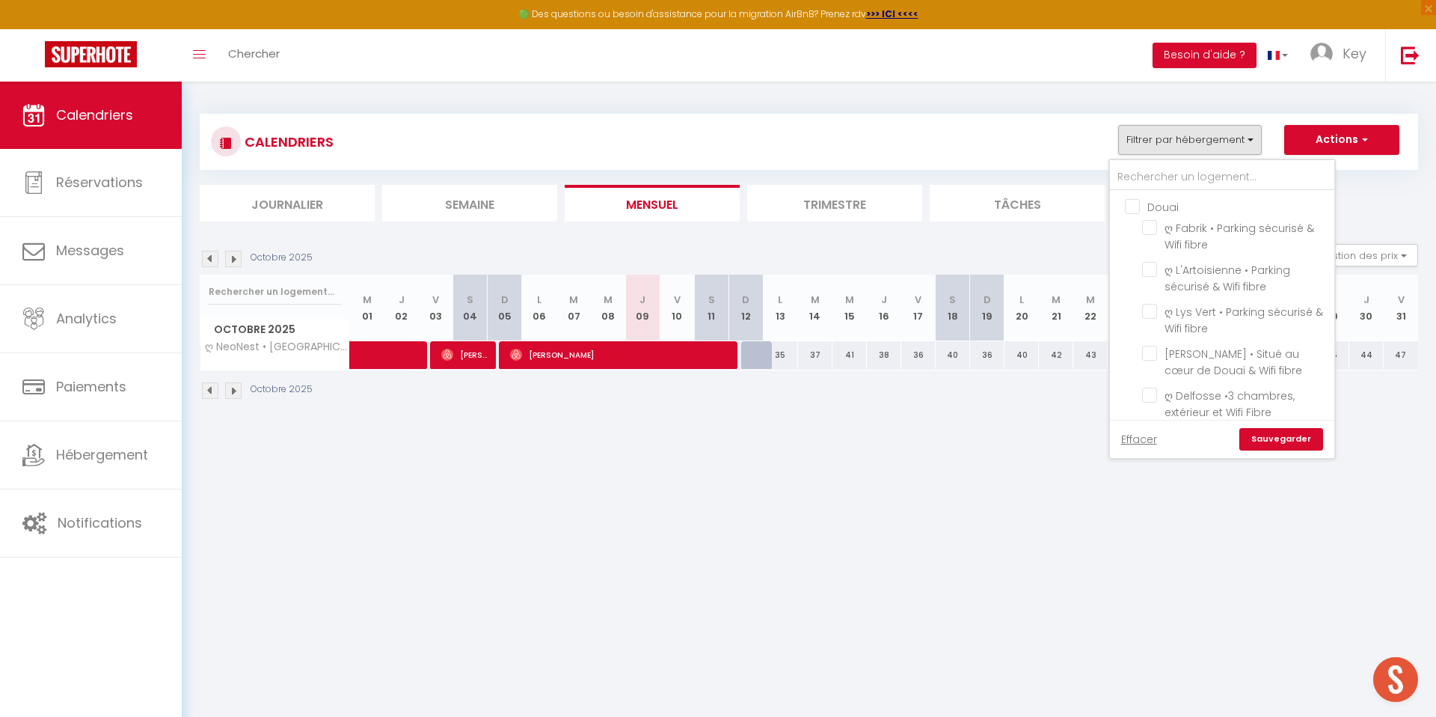
checkbox input "false"
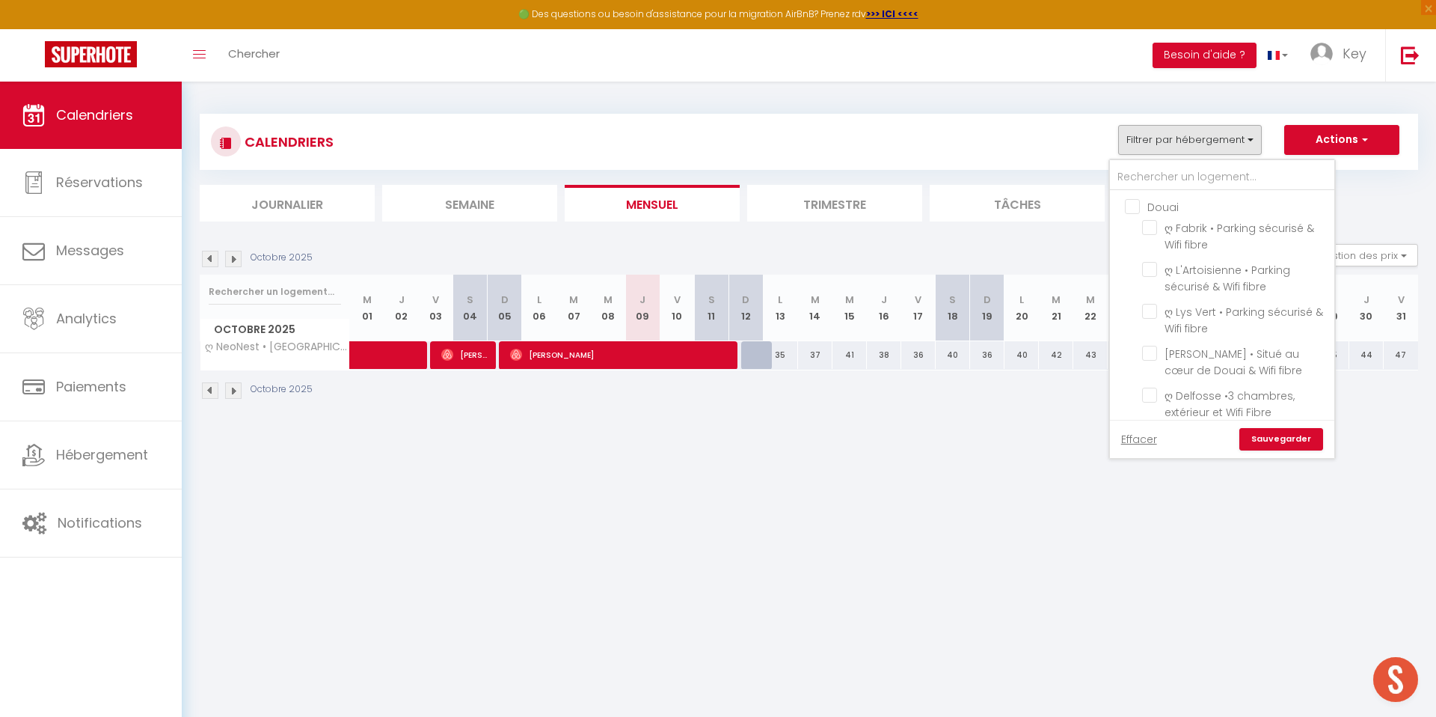
checkbox input "false"
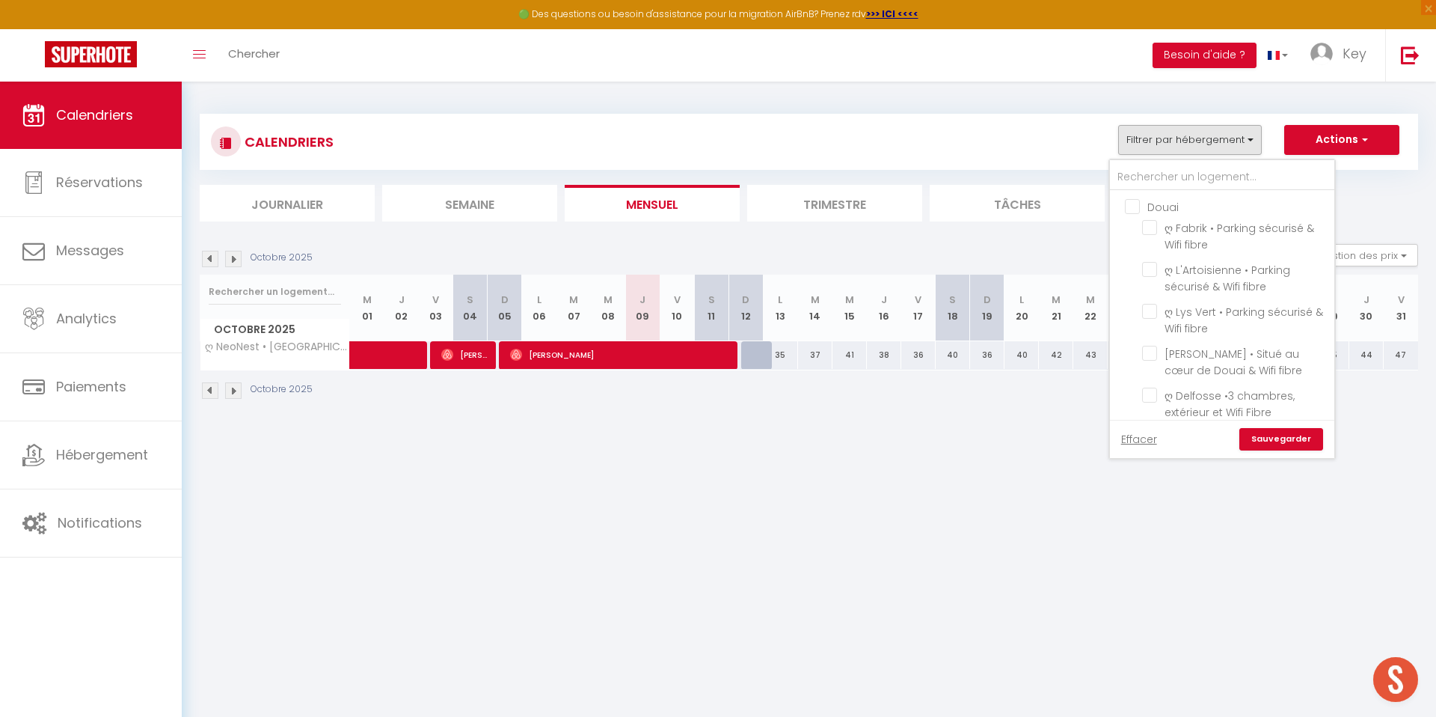
checkbox input "false"
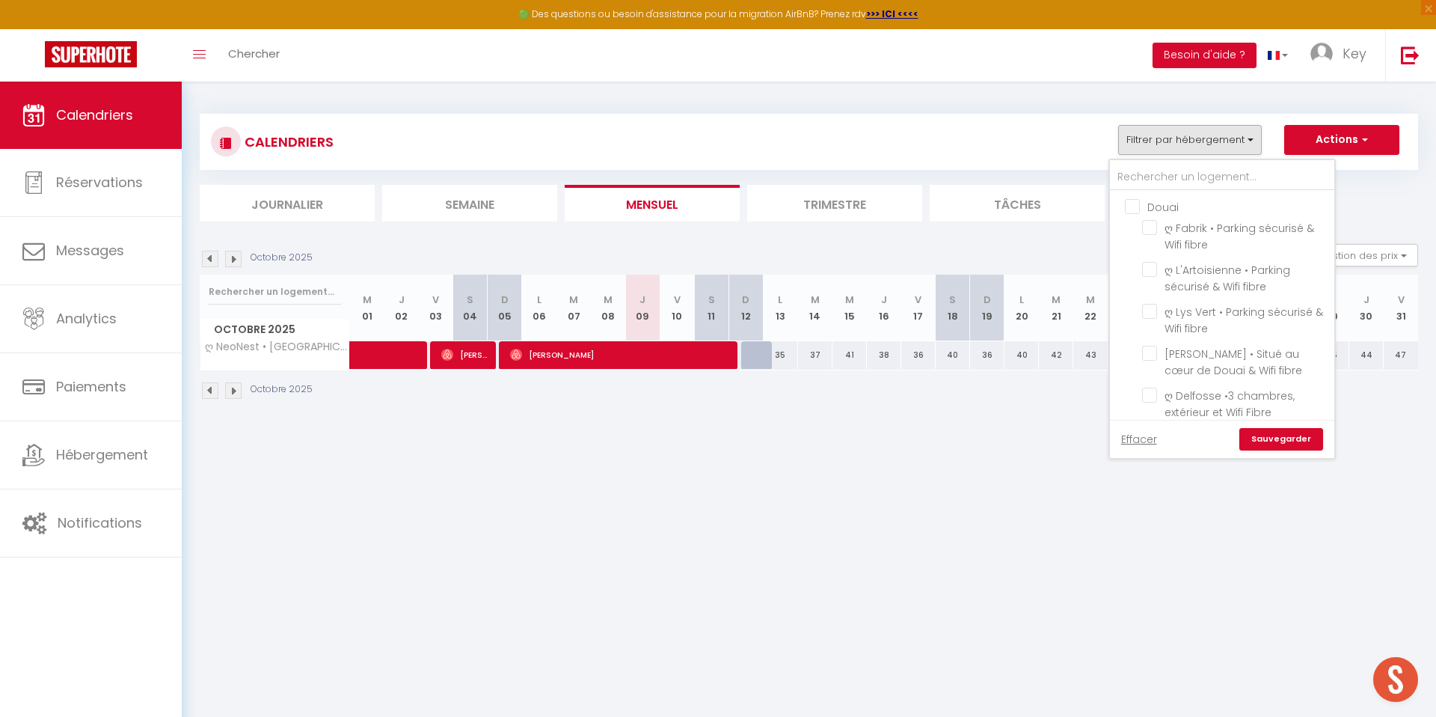
checkbox input "false"
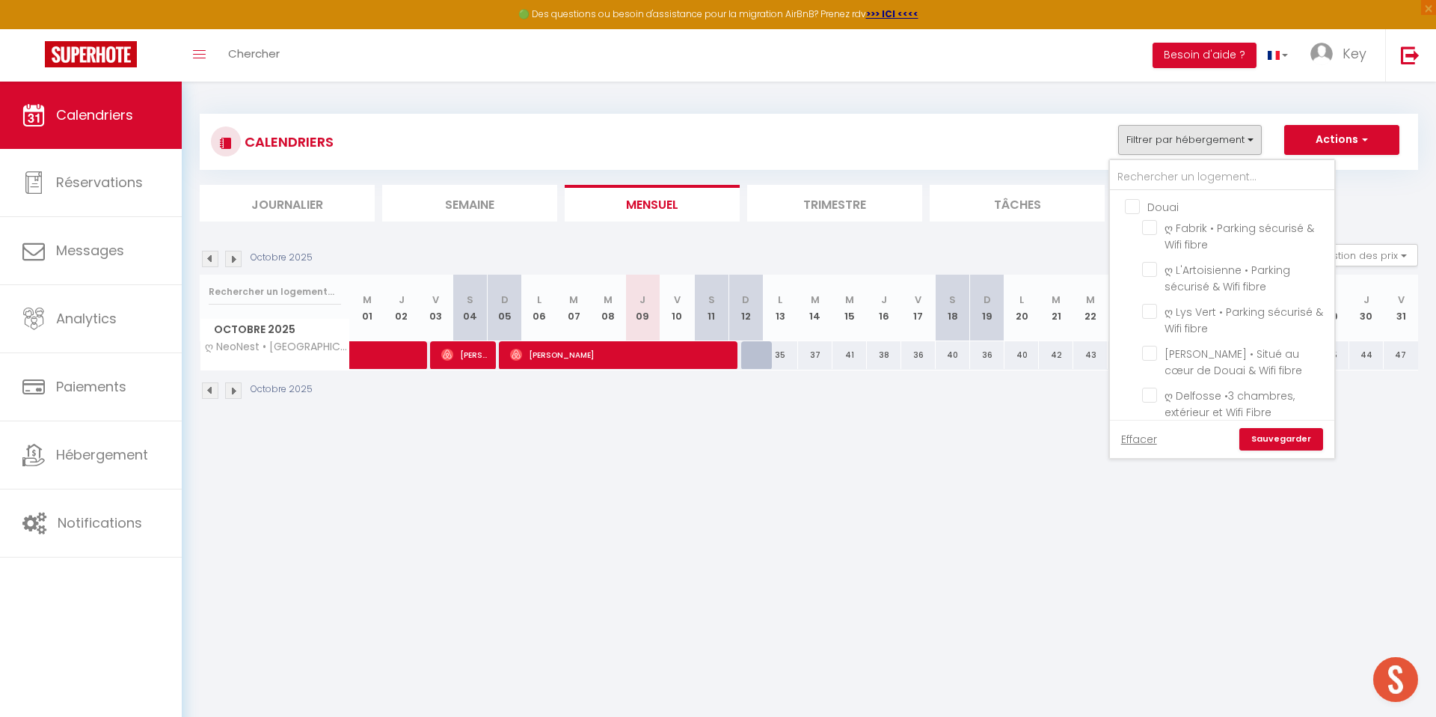
checkbox input "false"
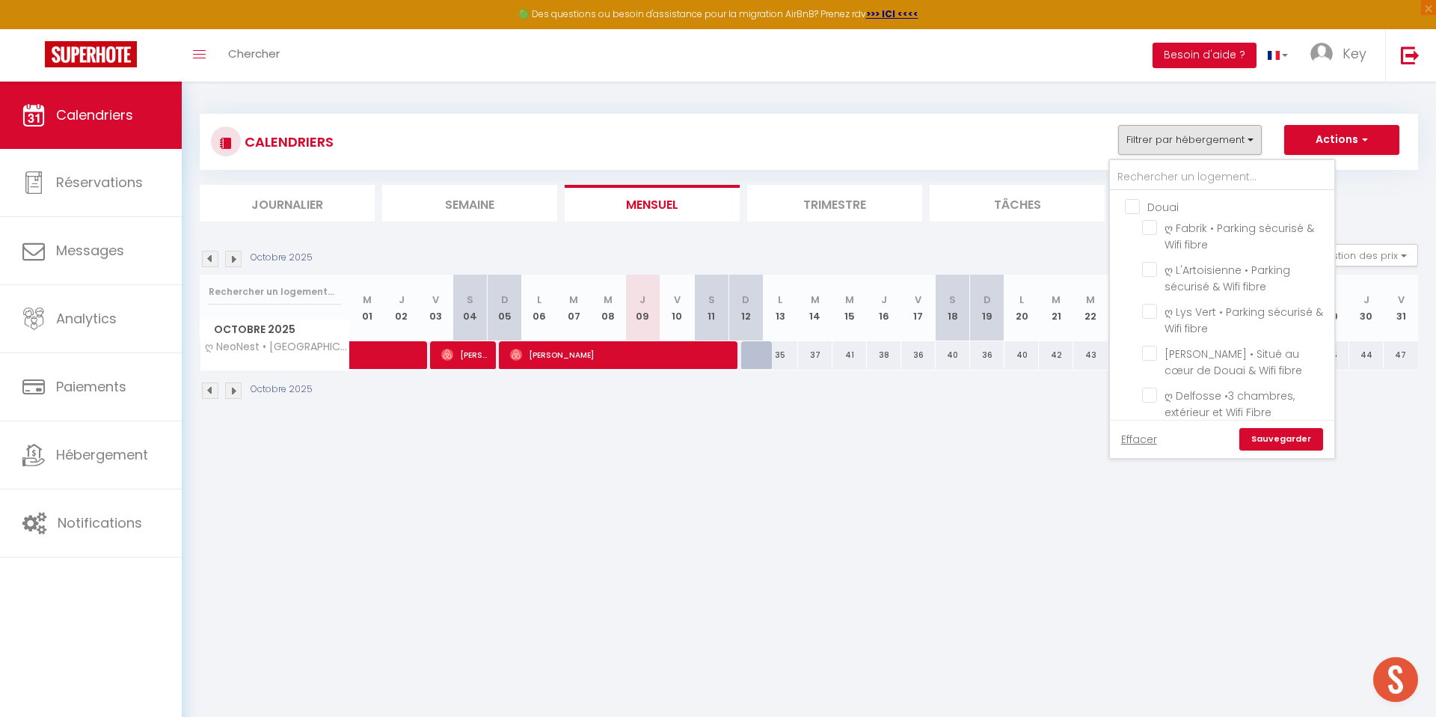
checkbox input "false"
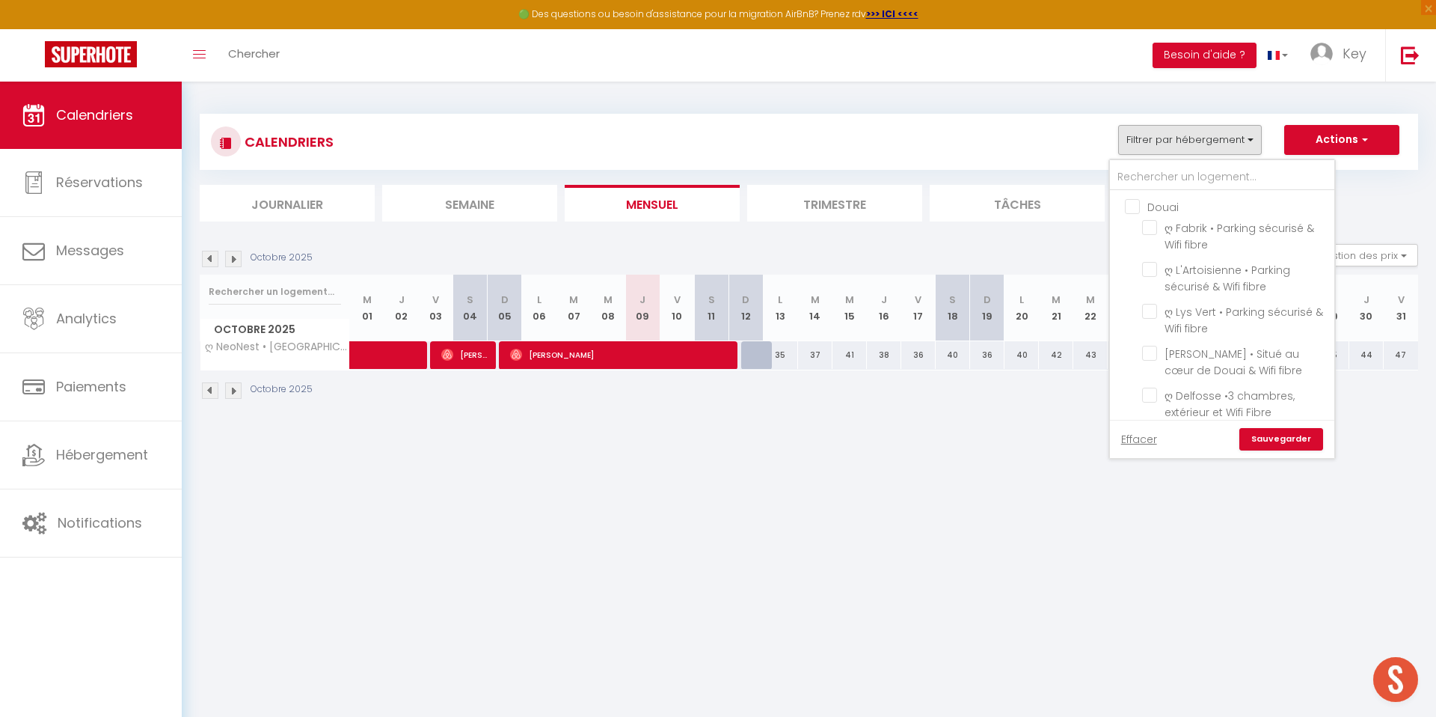
checkbox input "false"
click at [1145, 179] on input "text" at bounding box center [1222, 177] width 224 height 27
type input "b"
checkbox input "false"
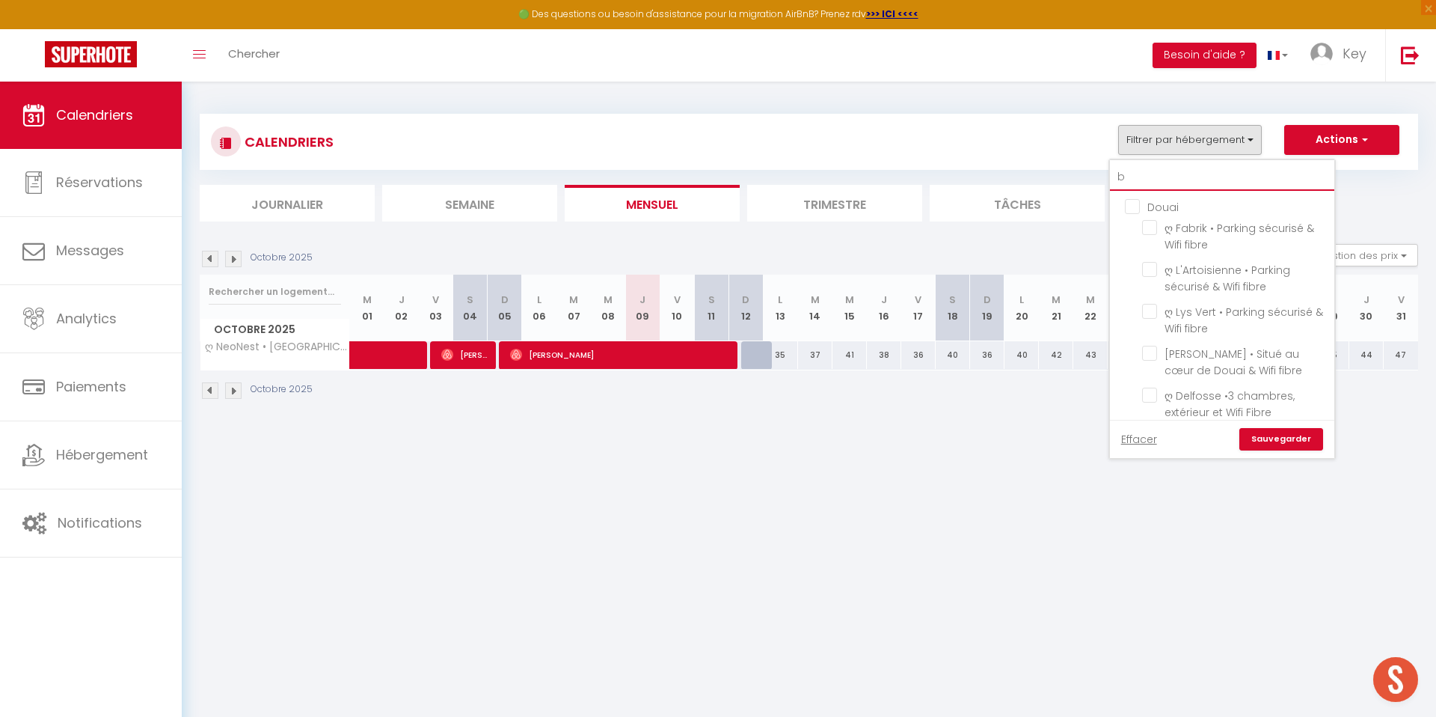
checkbox input "false"
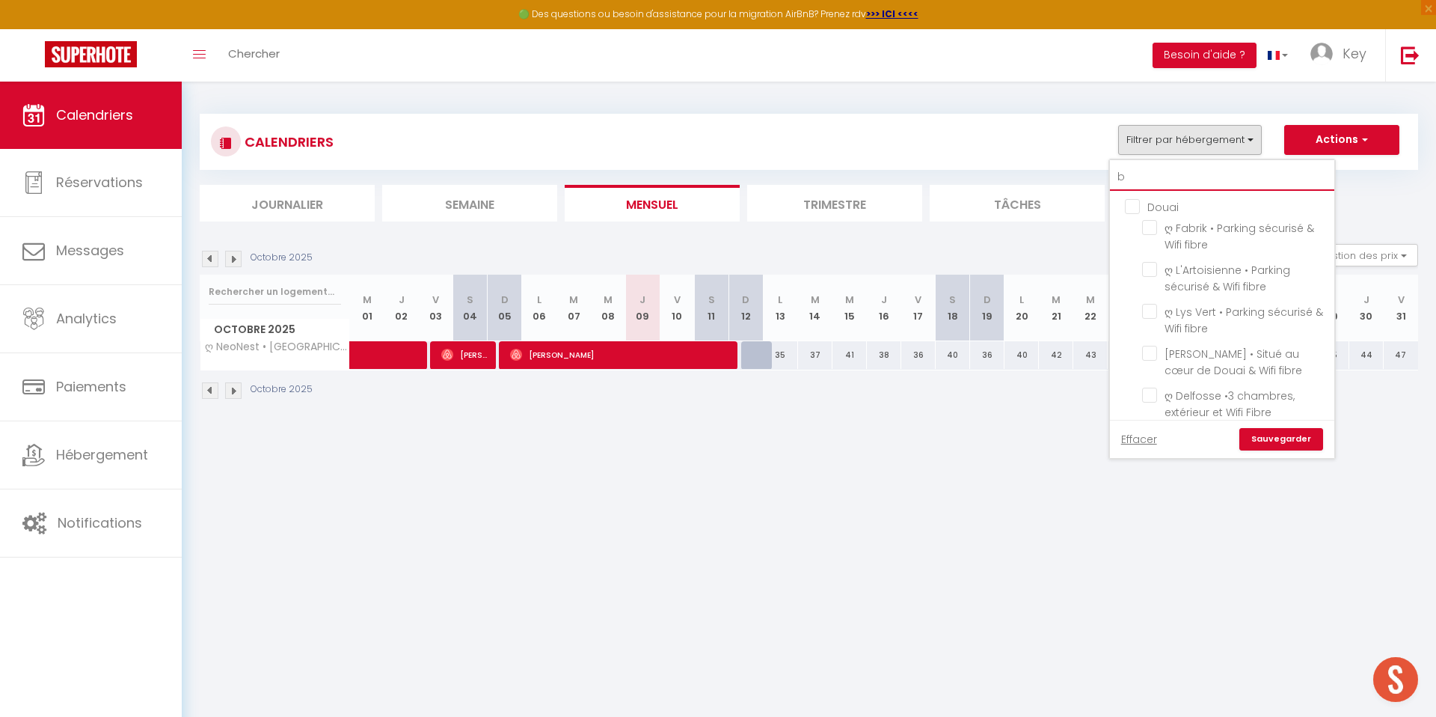
checkbox input "false"
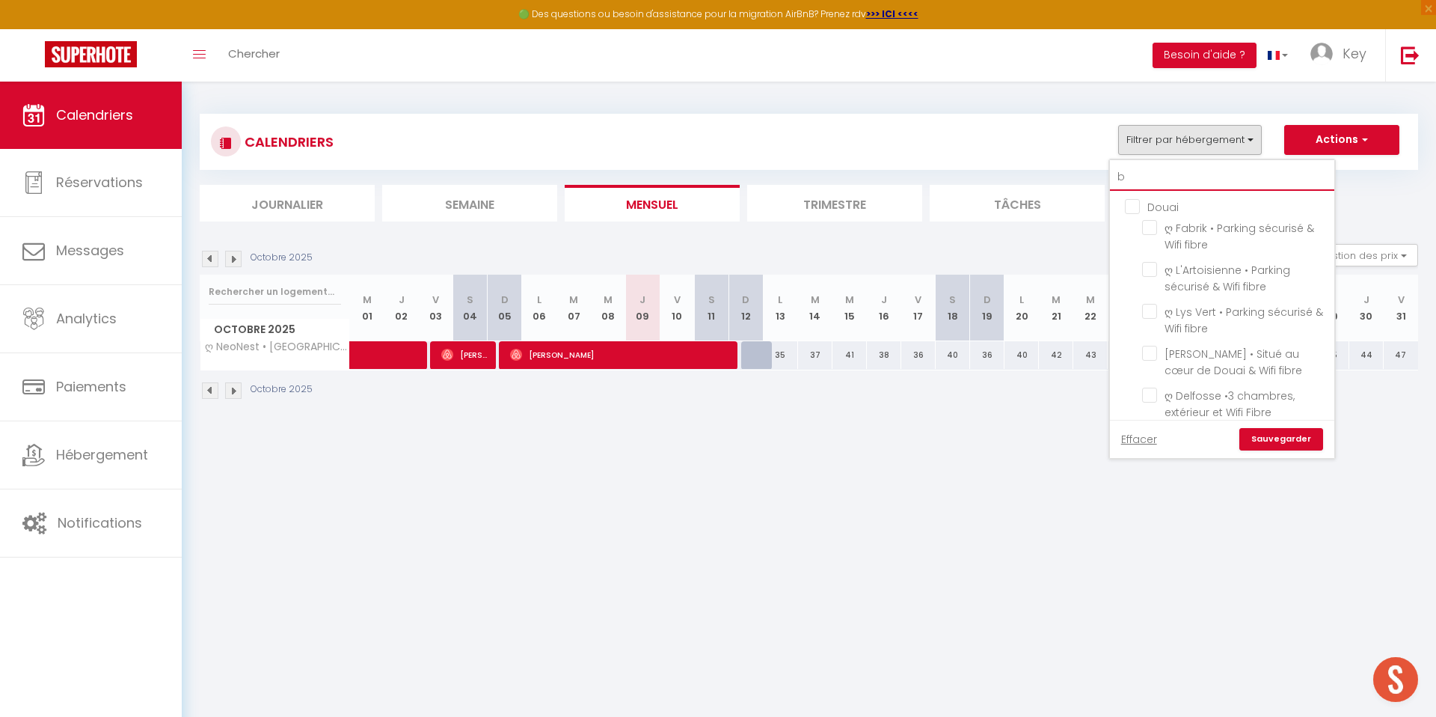
checkbox input "false"
type input "be"
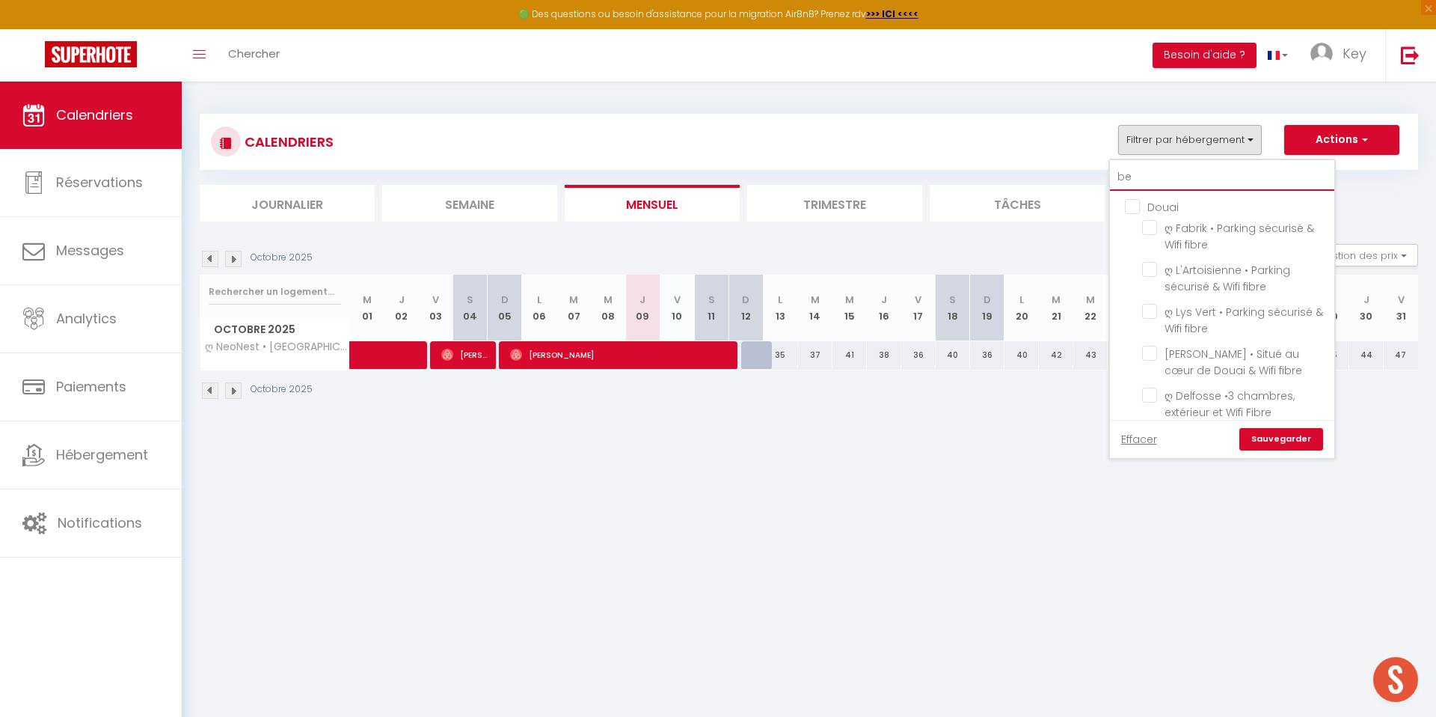
checkbox input "false"
type input "ber"
checkbox input "false"
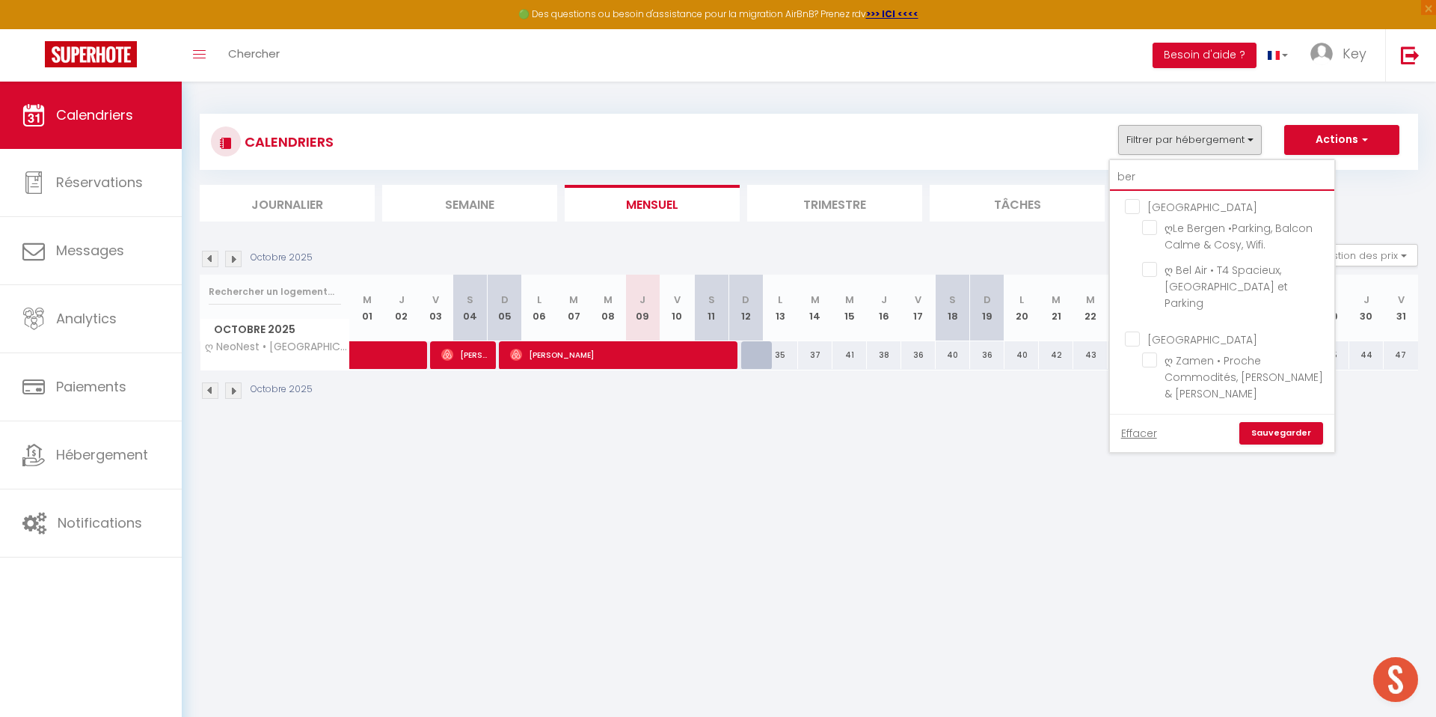
checkbox input "false"
type input "berg"
checkbox input "false"
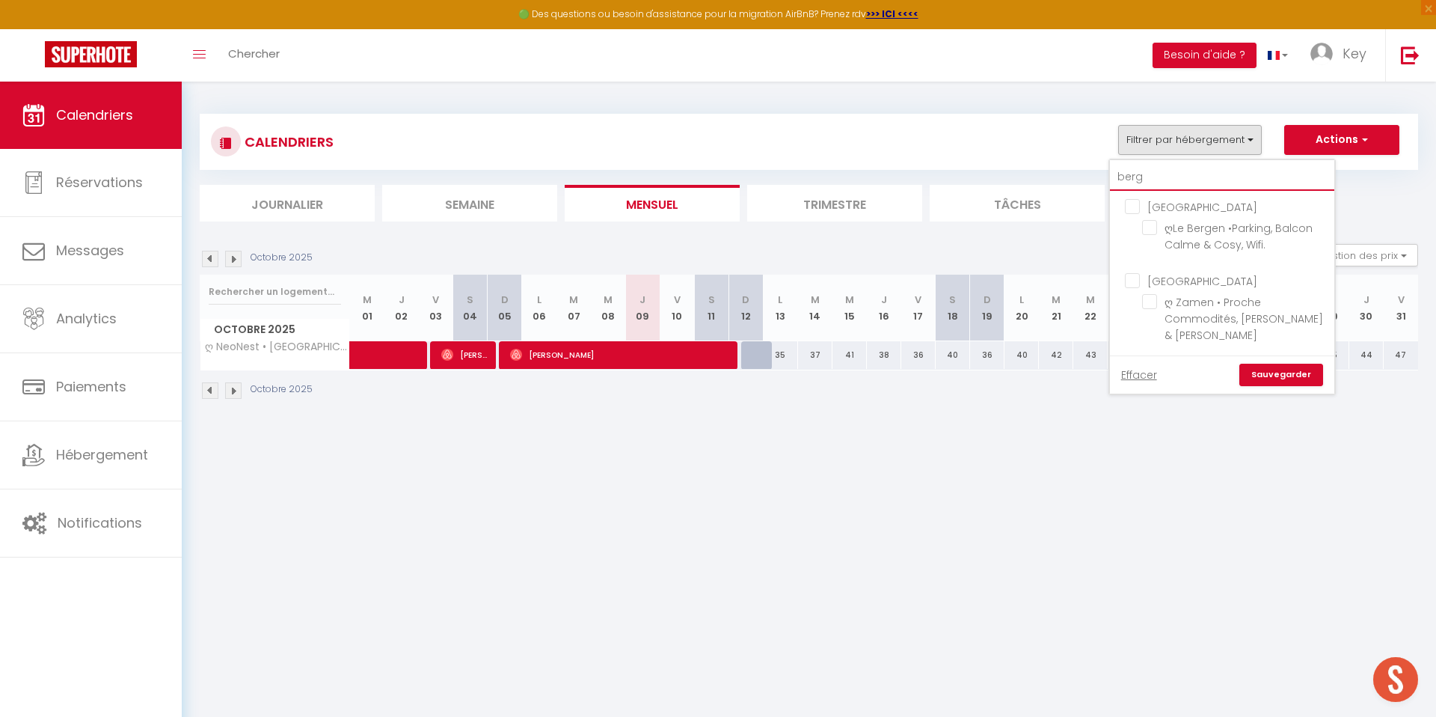
type input "berge"
checkbox input "false"
type input "bergen"
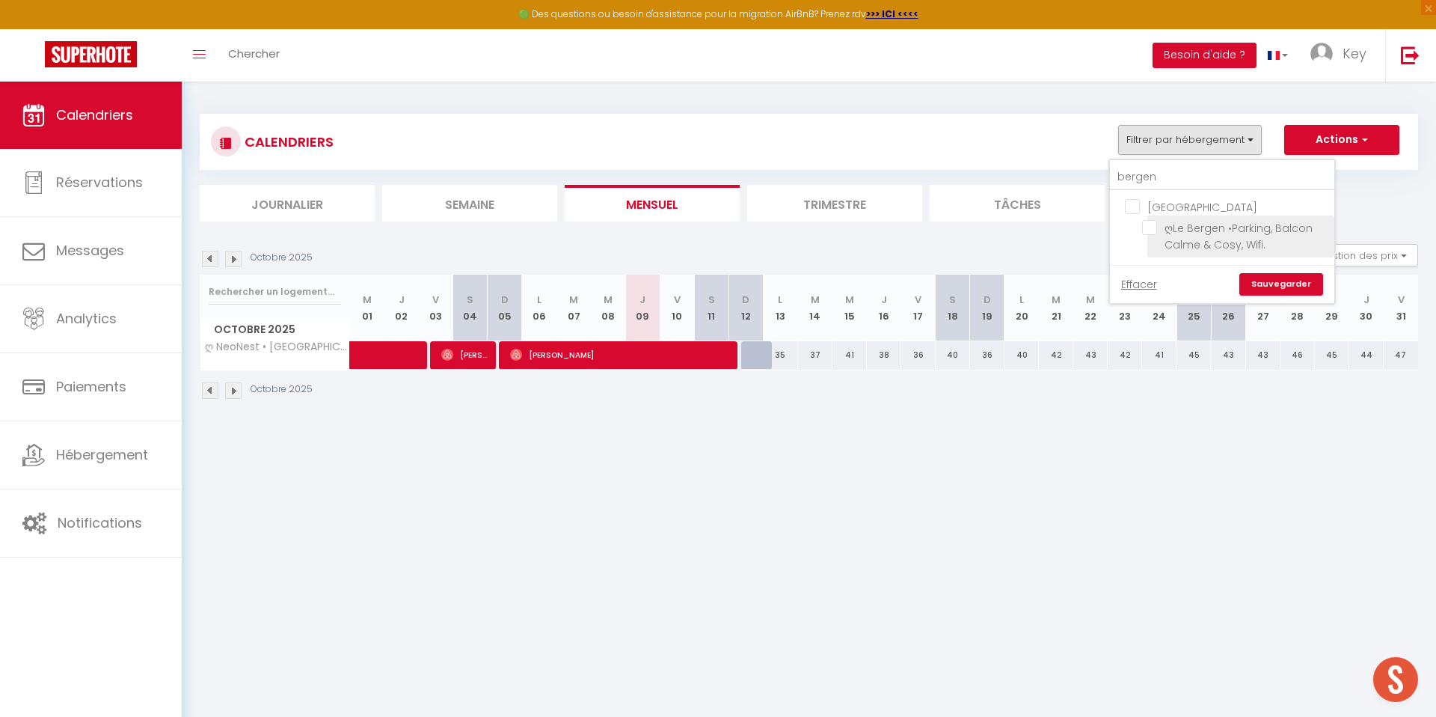
click at [1154, 227] on input "ღLe Bergen •Parking, Balcon Calme & Cosy, Wifi." at bounding box center [1235, 227] width 187 height 15
click at [1281, 275] on link "Sauvegarder" at bounding box center [1282, 284] width 84 height 22
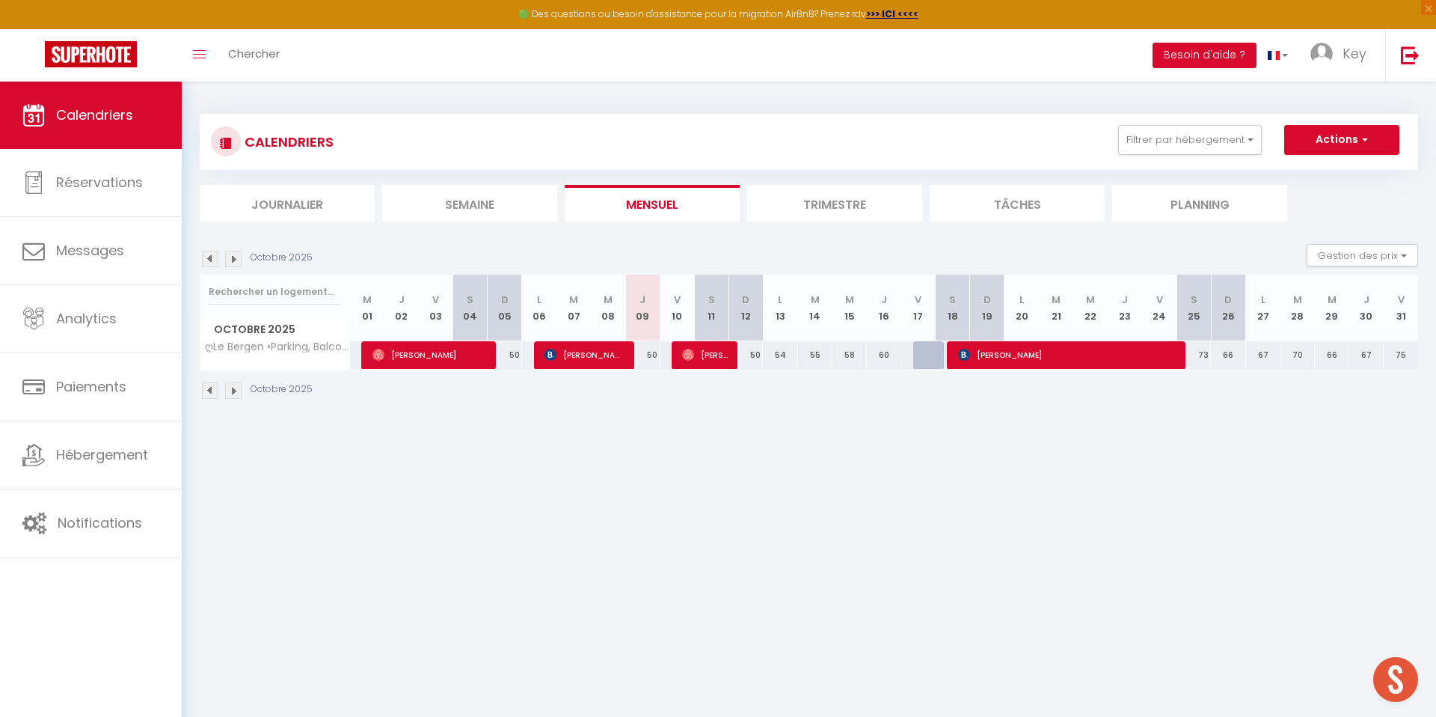
click at [887, 361] on div "60" at bounding box center [884, 355] width 34 height 28
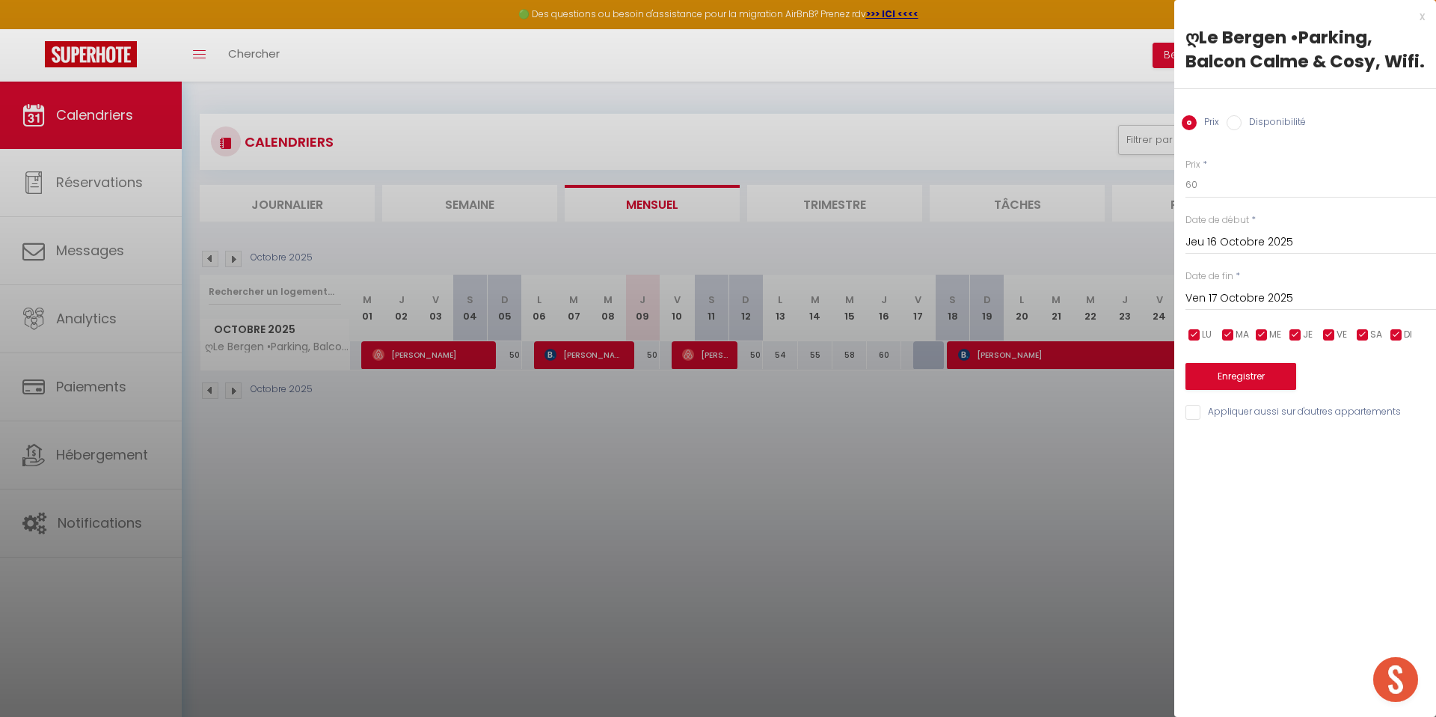
click at [1234, 123] on input "Disponibilité" at bounding box center [1234, 122] width 15 height 15
click at [1250, 192] on select "Disponible Indisponible" at bounding box center [1311, 185] width 251 height 28
click at [1186, 171] on select "Disponible Indisponible" at bounding box center [1311, 185] width 251 height 28
click at [1228, 382] on button "Enregistrer" at bounding box center [1241, 377] width 111 height 27
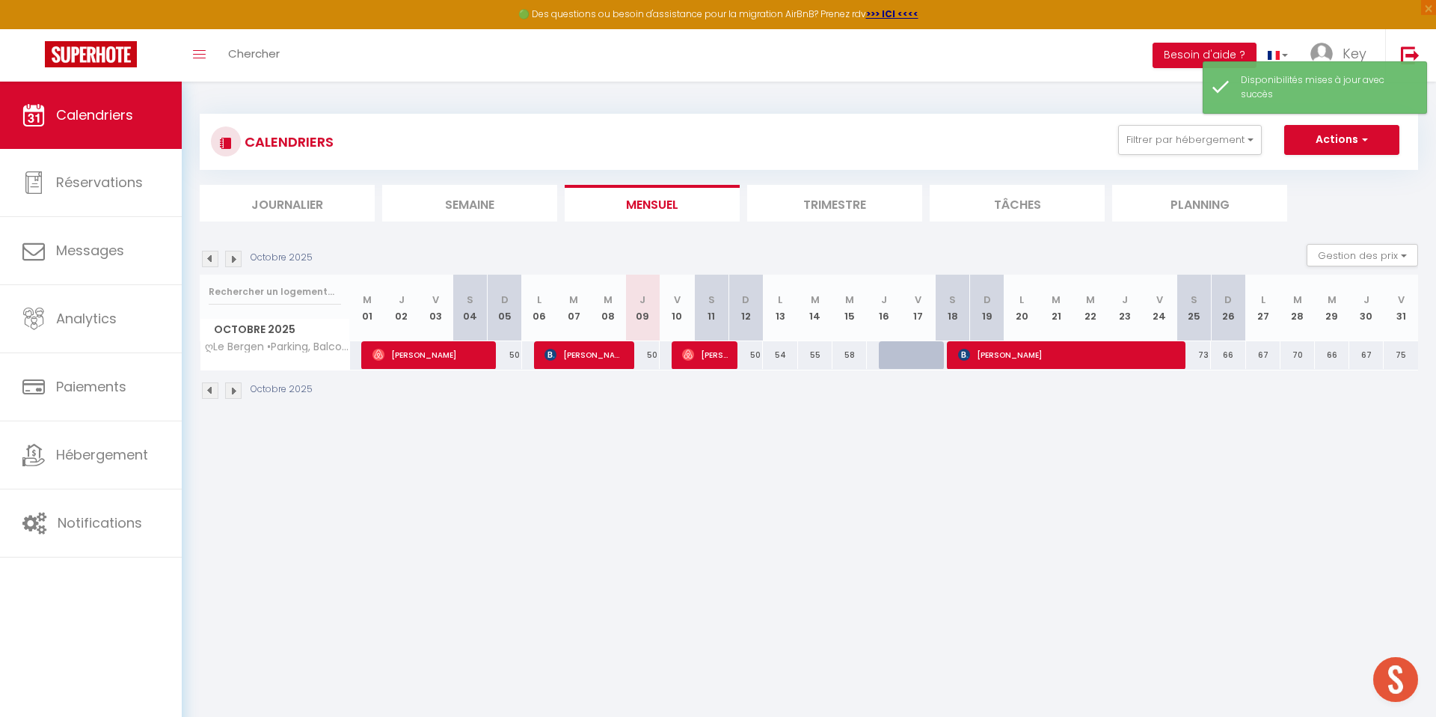
click at [1014, 527] on body "🟢 Des questions ou besoin d'assistance pour la migration AirBnB? Prenez rdv >>>…" at bounding box center [718, 440] width 1436 height 717
